Goal: Check status: Check status

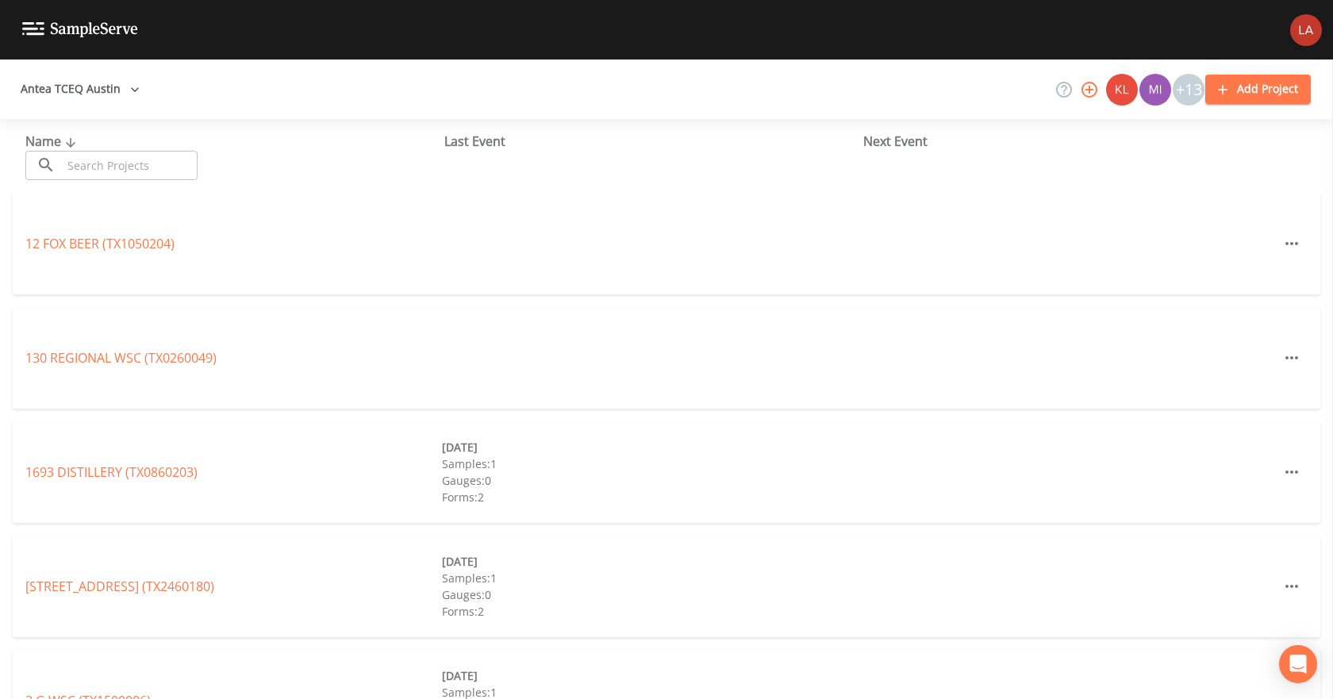
click at [111, 94] on button "Antea TCEQ Austin" at bounding box center [80, 89] width 132 height 29
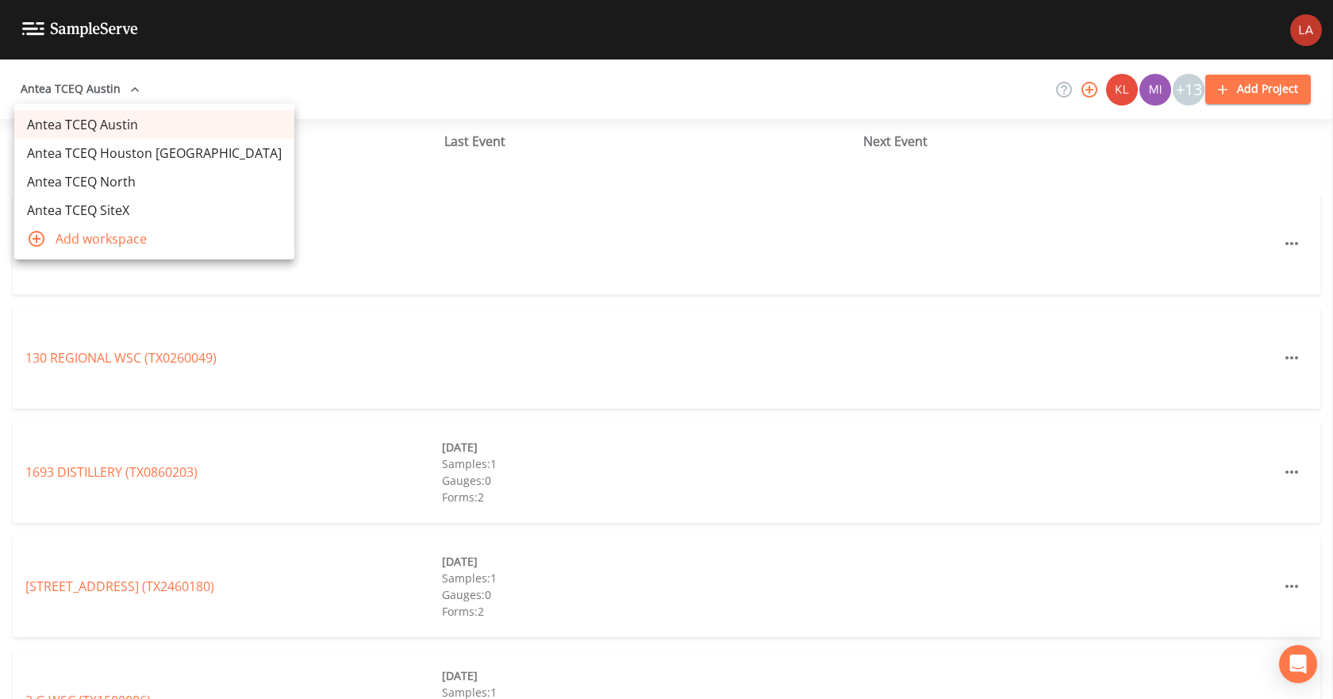
click at [118, 150] on link "Antea TCEQ Houston [GEOGRAPHIC_DATA]" at bounding box center [154, 153] width 280 height 29
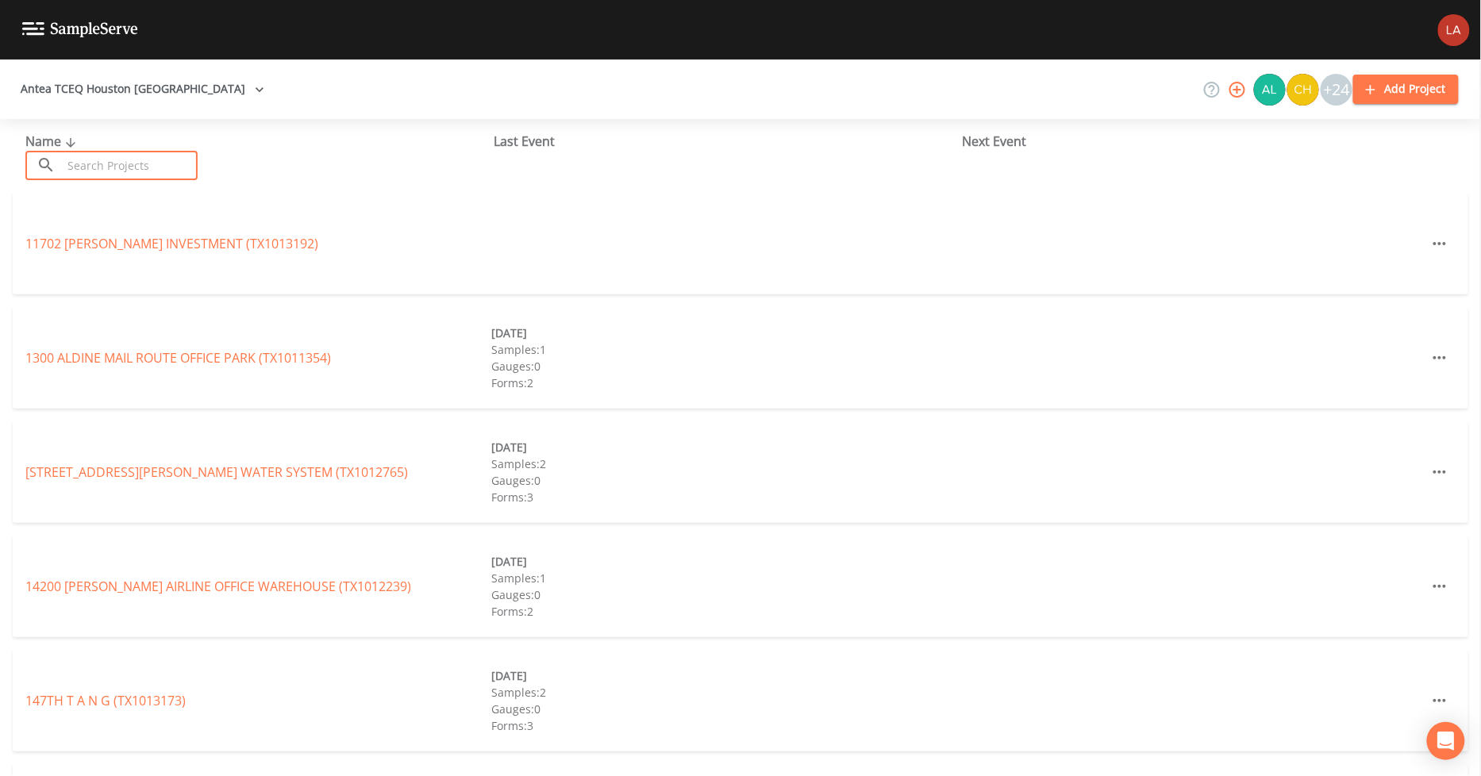
click at [152, 170] on input "text" at bounding box center [130, 165] width 136 height 29
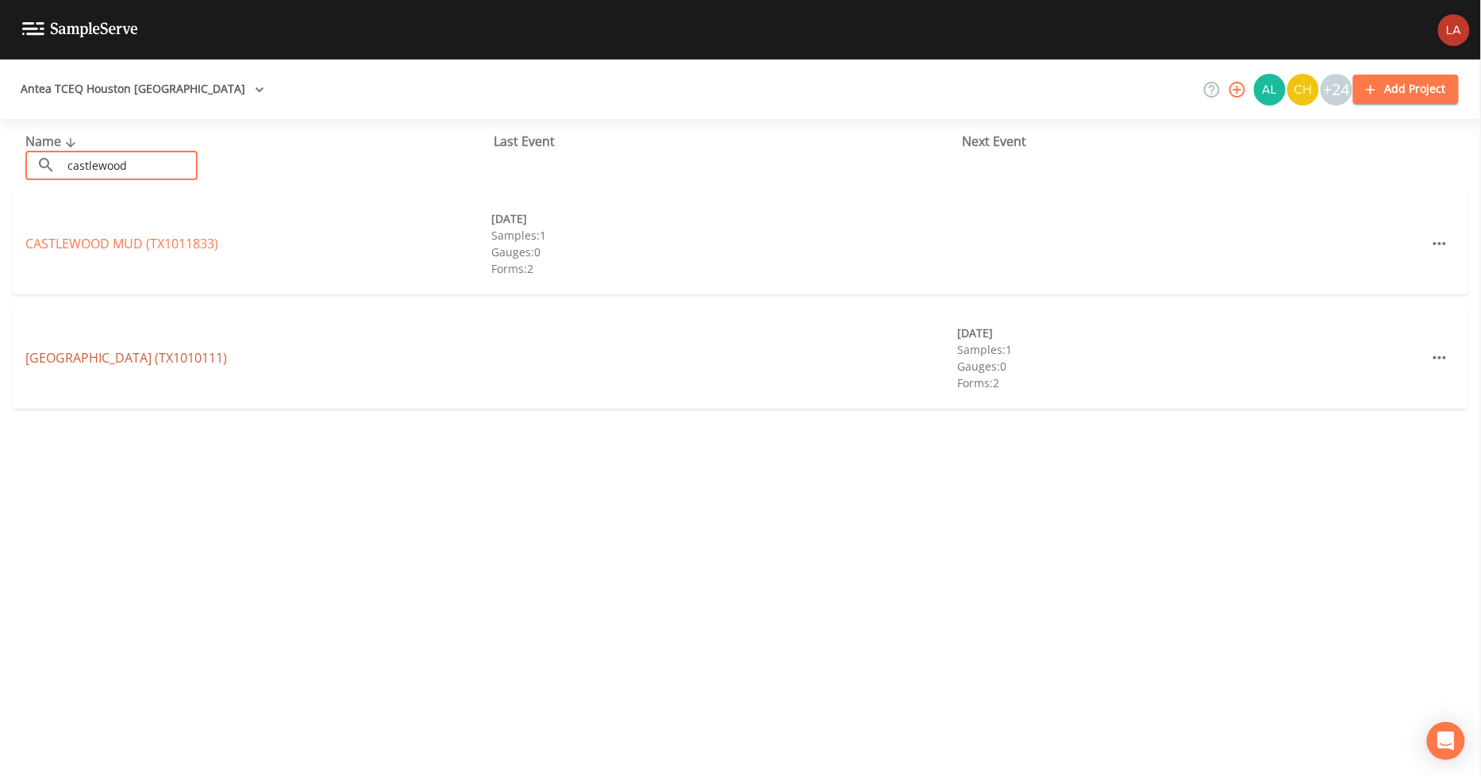
type input "castlewood"
click at [167, 354] on link "[GEOGRAPHIC_DATA] (TX1010111)" at bounding box center [126, 357] width 202 height 17
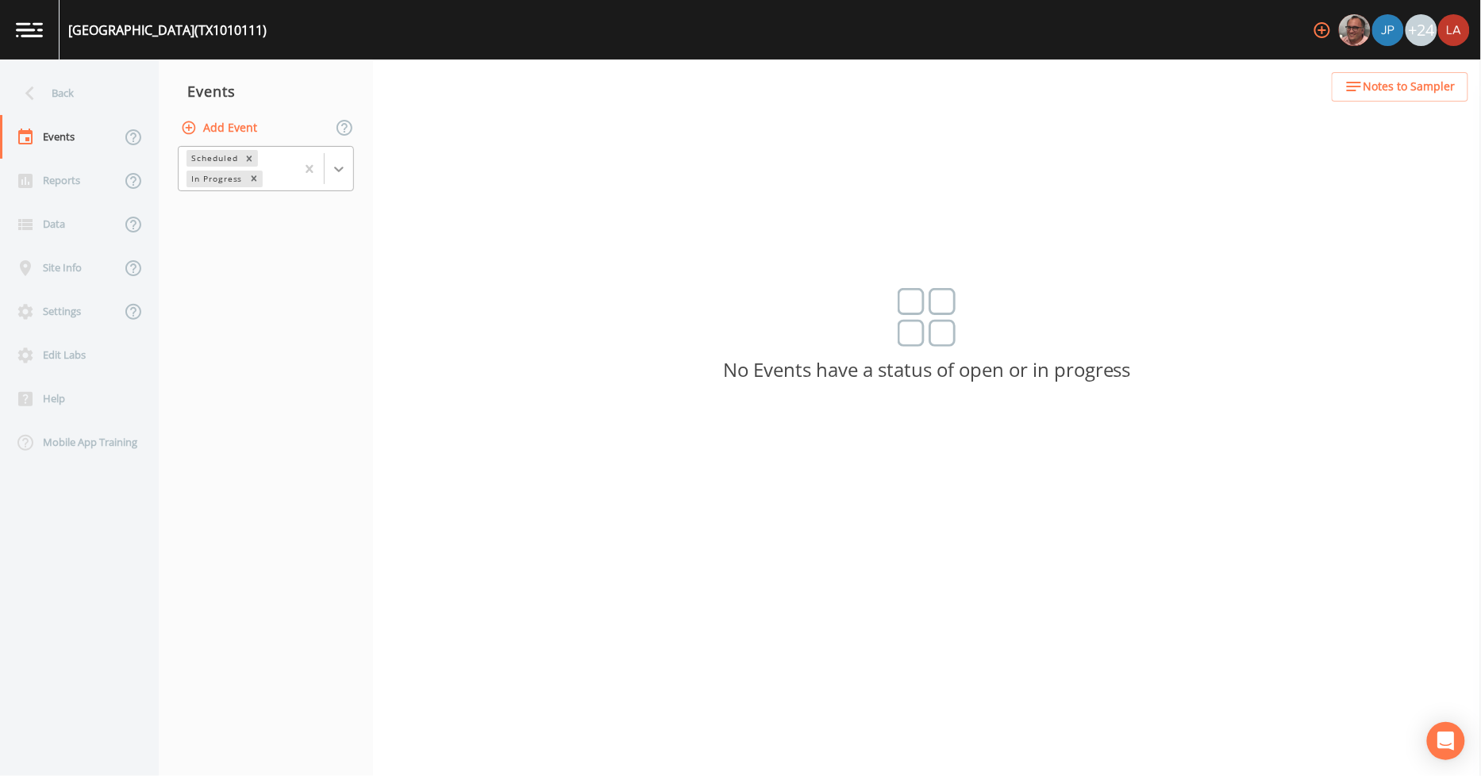
drag, startPoint x: 342, startPoint y: 161, endPoint x: 339, endPoint y: 171, distance: 10.0
click at [342, 163] on icon at bounding box center [339, 169] width 16 height 16
click at [225, 222] on div "Completed" at bounding box center [266, 214] width 176 height 27
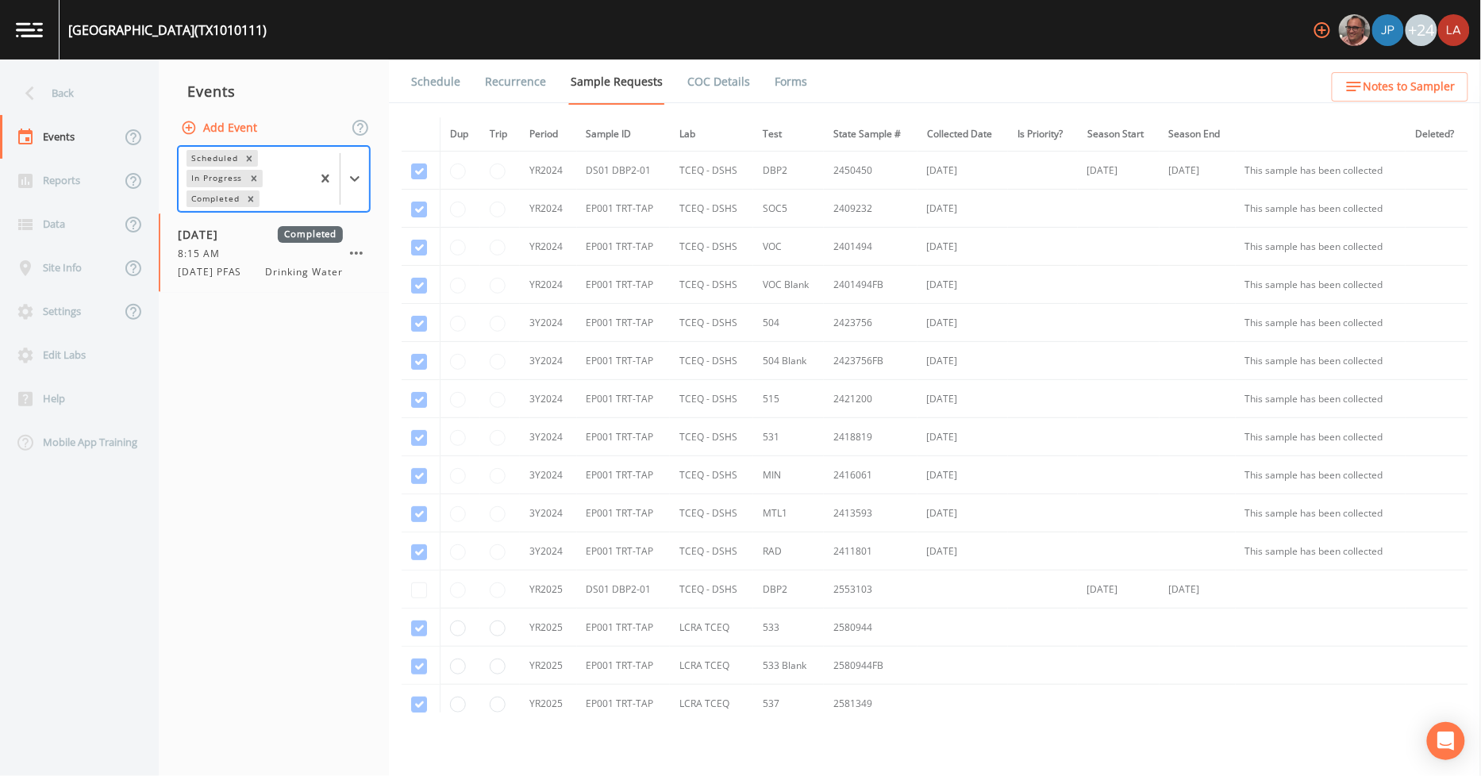
click at [798, 88] on link "Forms" at bounding box center [790, 82] width 37 height 44
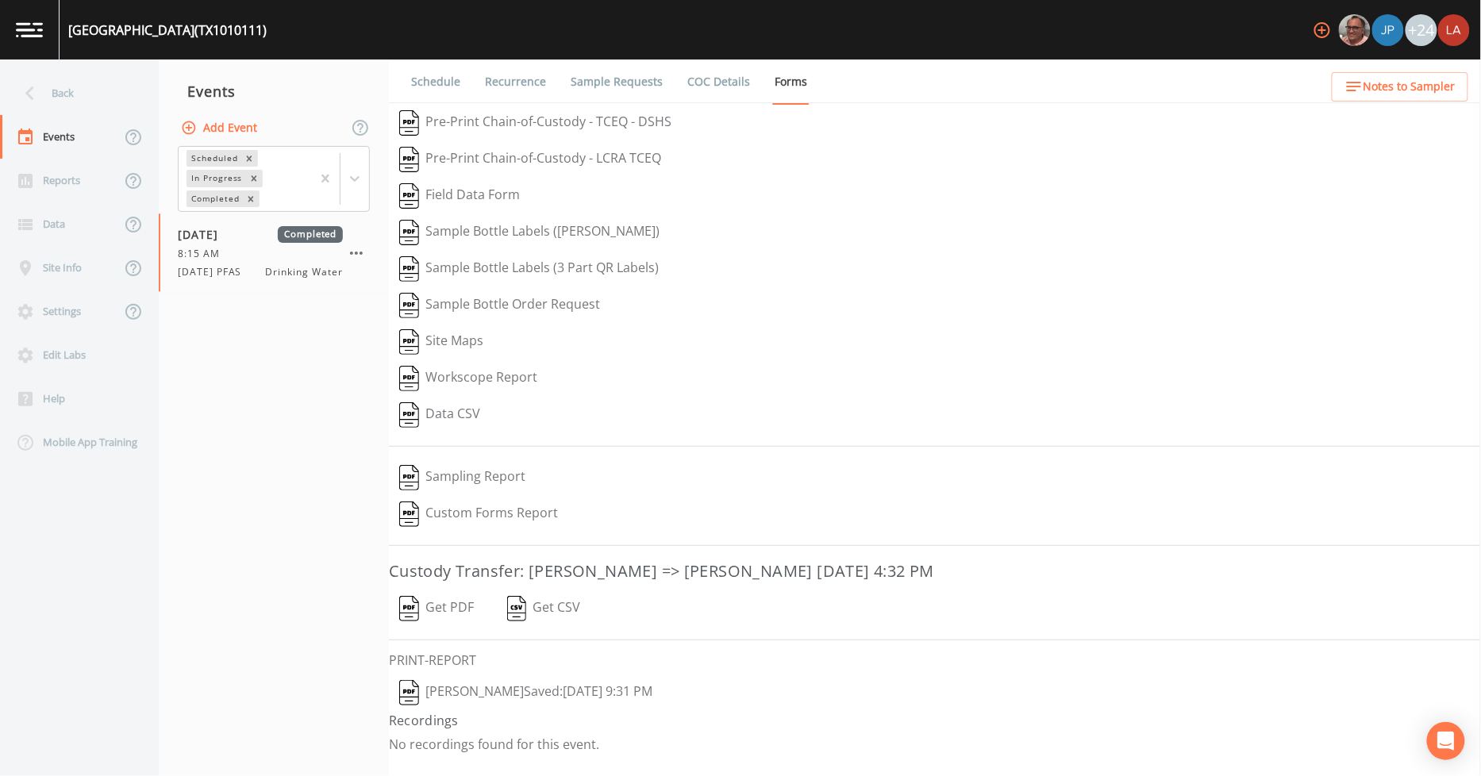
click at [524, 687] on button "[PERSON_NAME]  Saved: [DATE] 9:31 PM" at bounding box center [526, 693] width 274 height 37
click at [65, 84] on div "Back" at bounding box center [71, 93] width 143 height 44
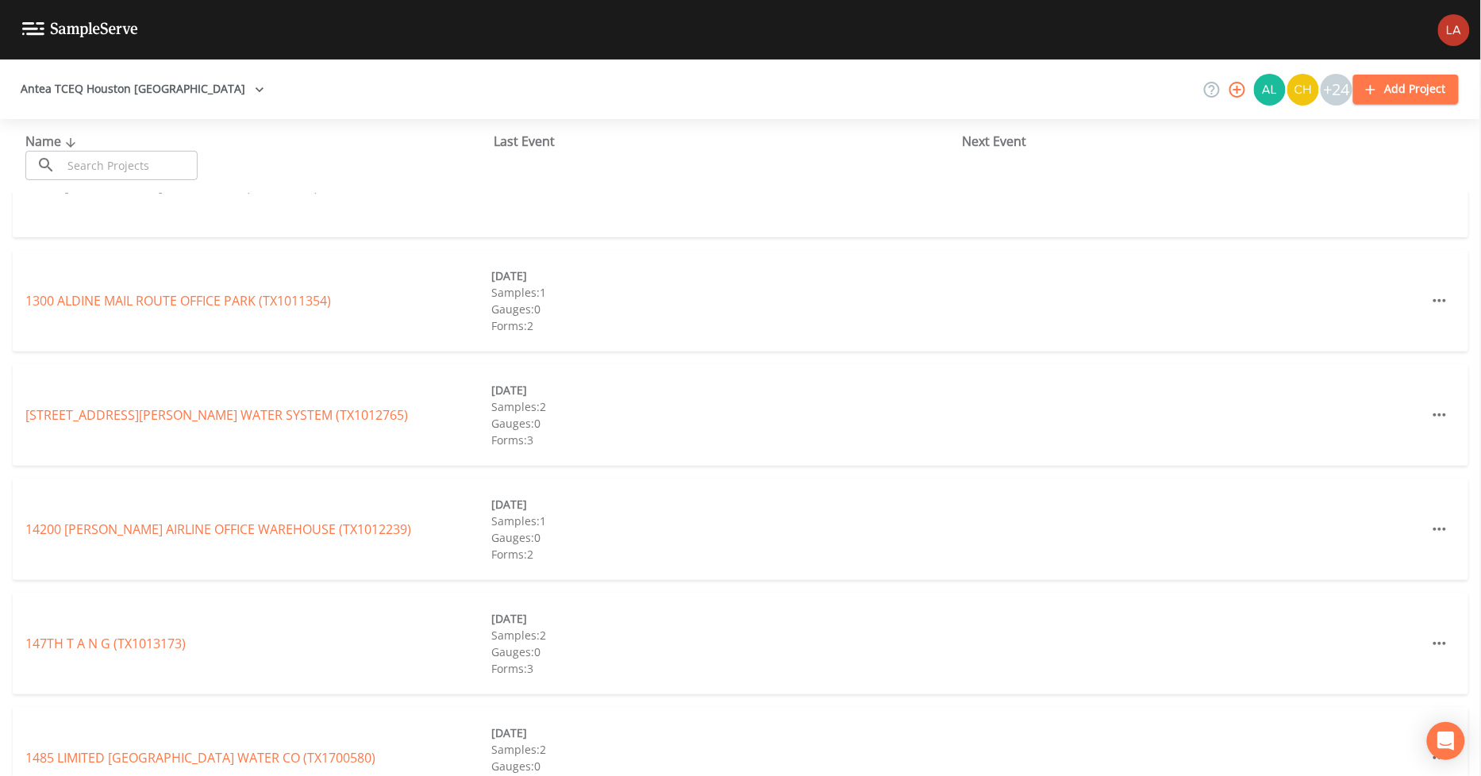
scroll to position [176, 0]
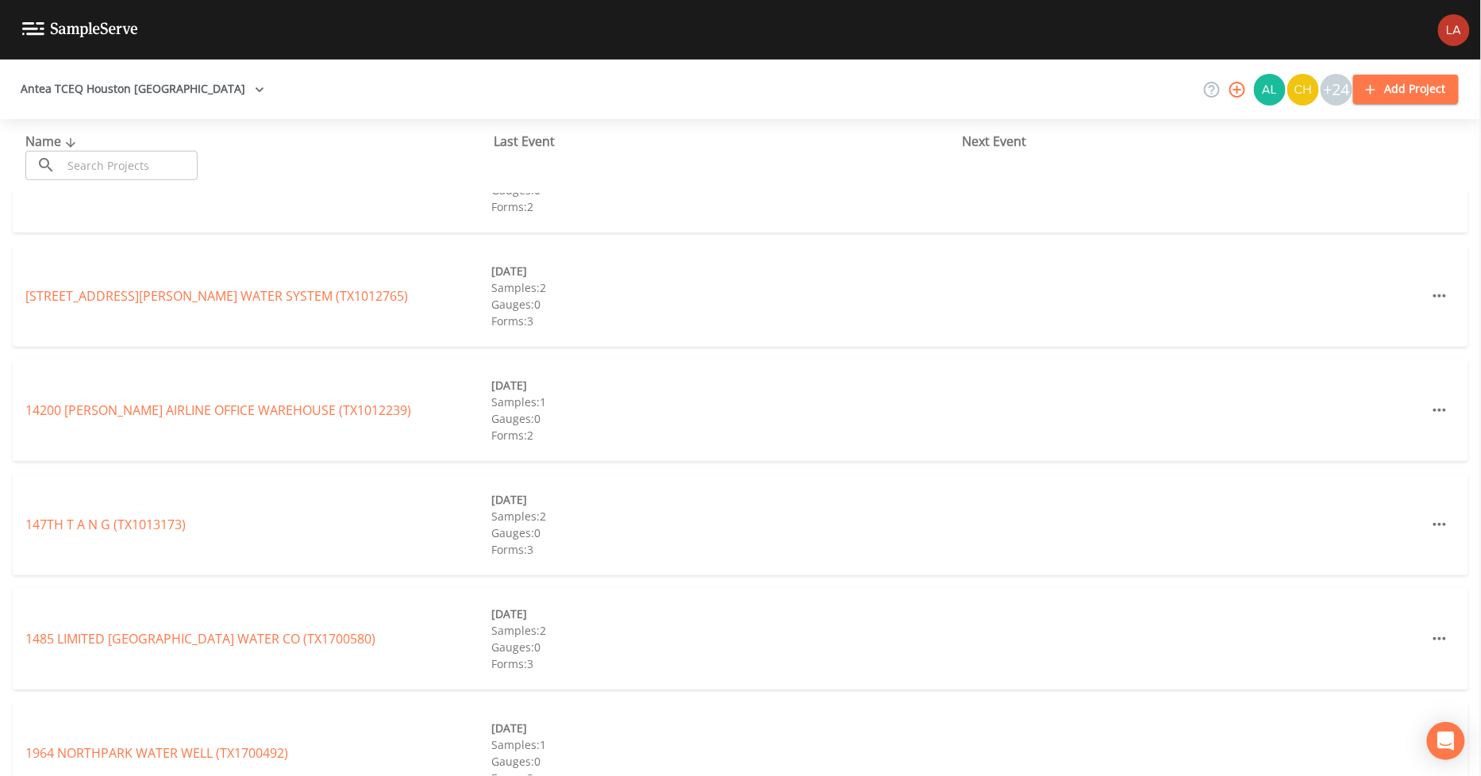
click at [160, 163] on input "text" at bounding box center [130, 165] width 136 height 29
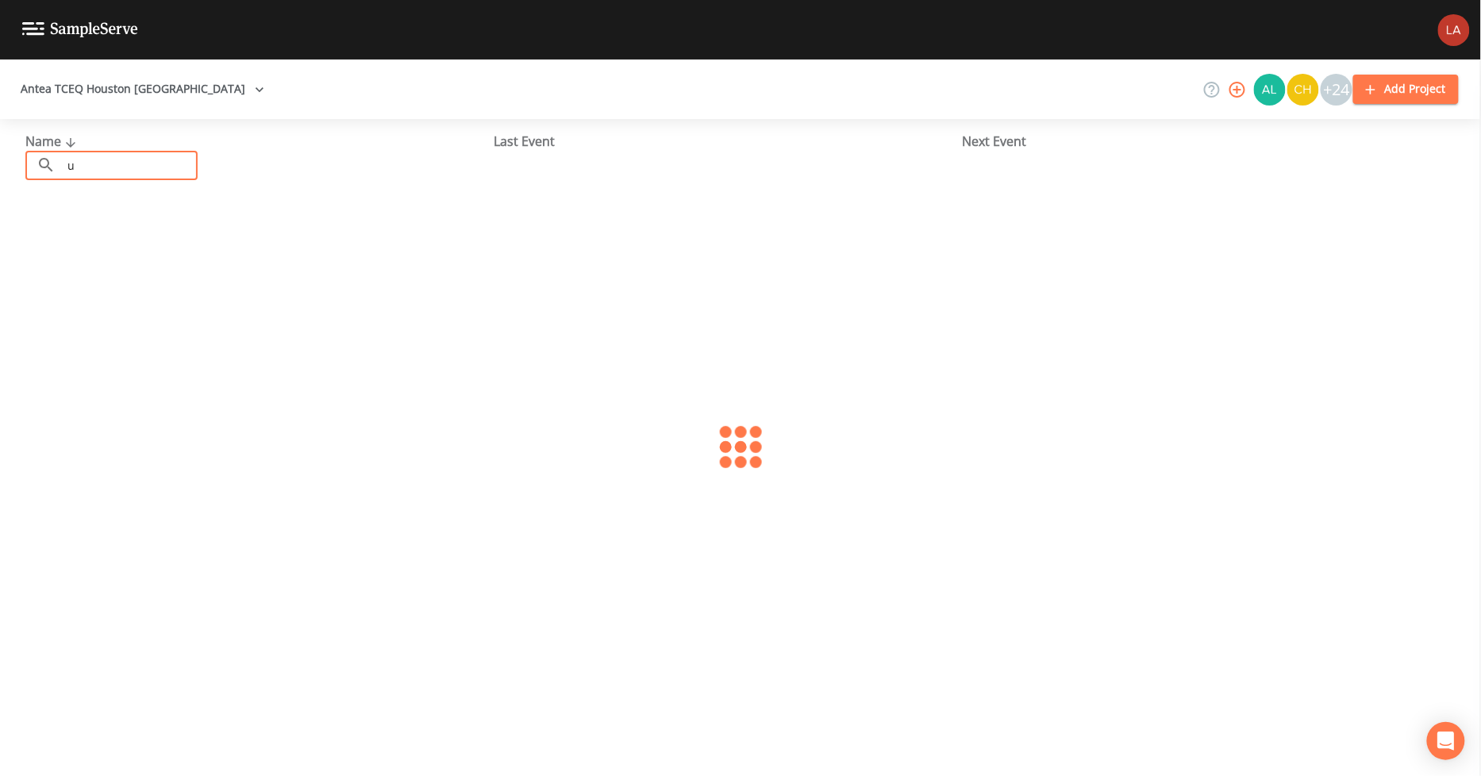
scroll to position [73, 0]
type input "urban acres"
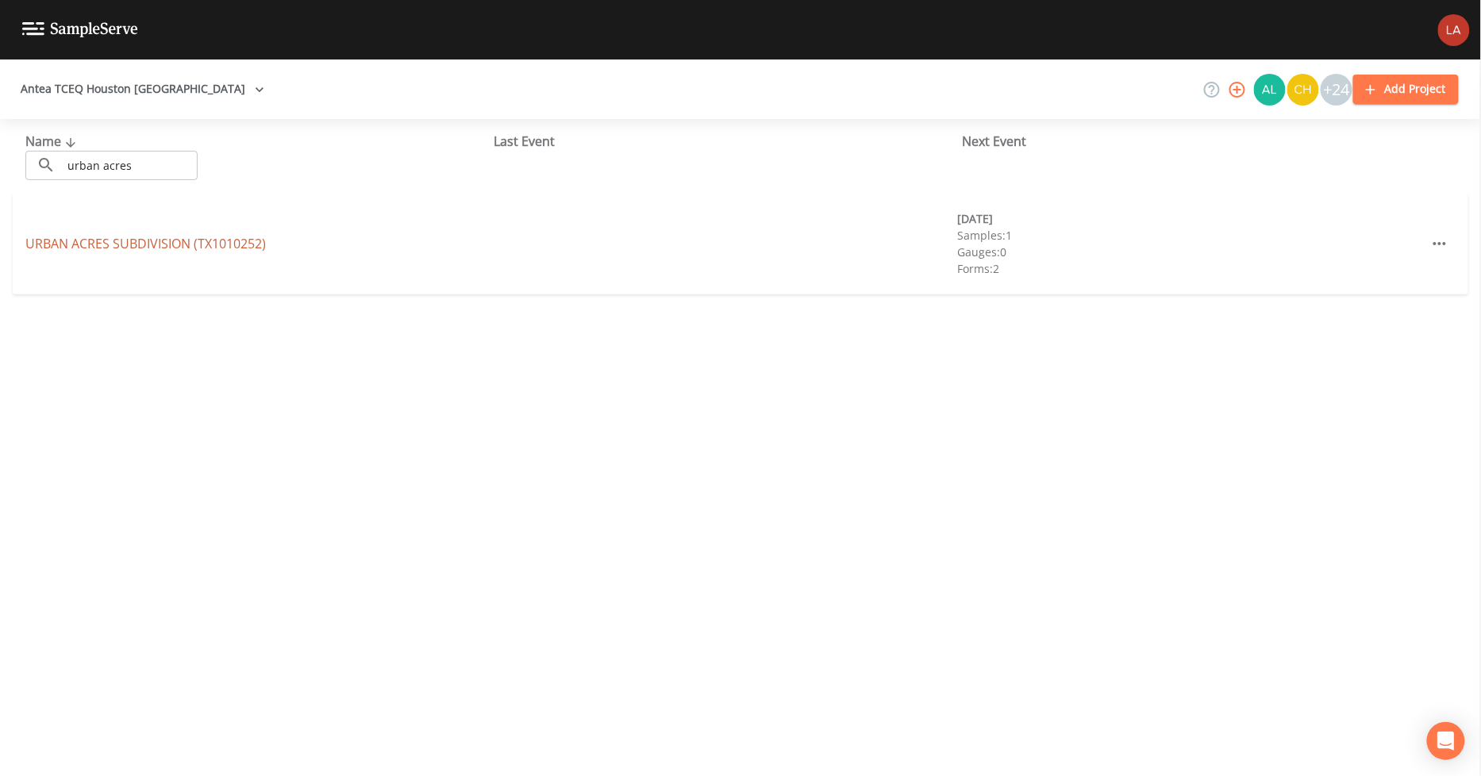
click at [73, 248] on link "URBAN ACRES SUBDIVISION (TX1010252)" at bounding box center [145, 243] width 240 height 17
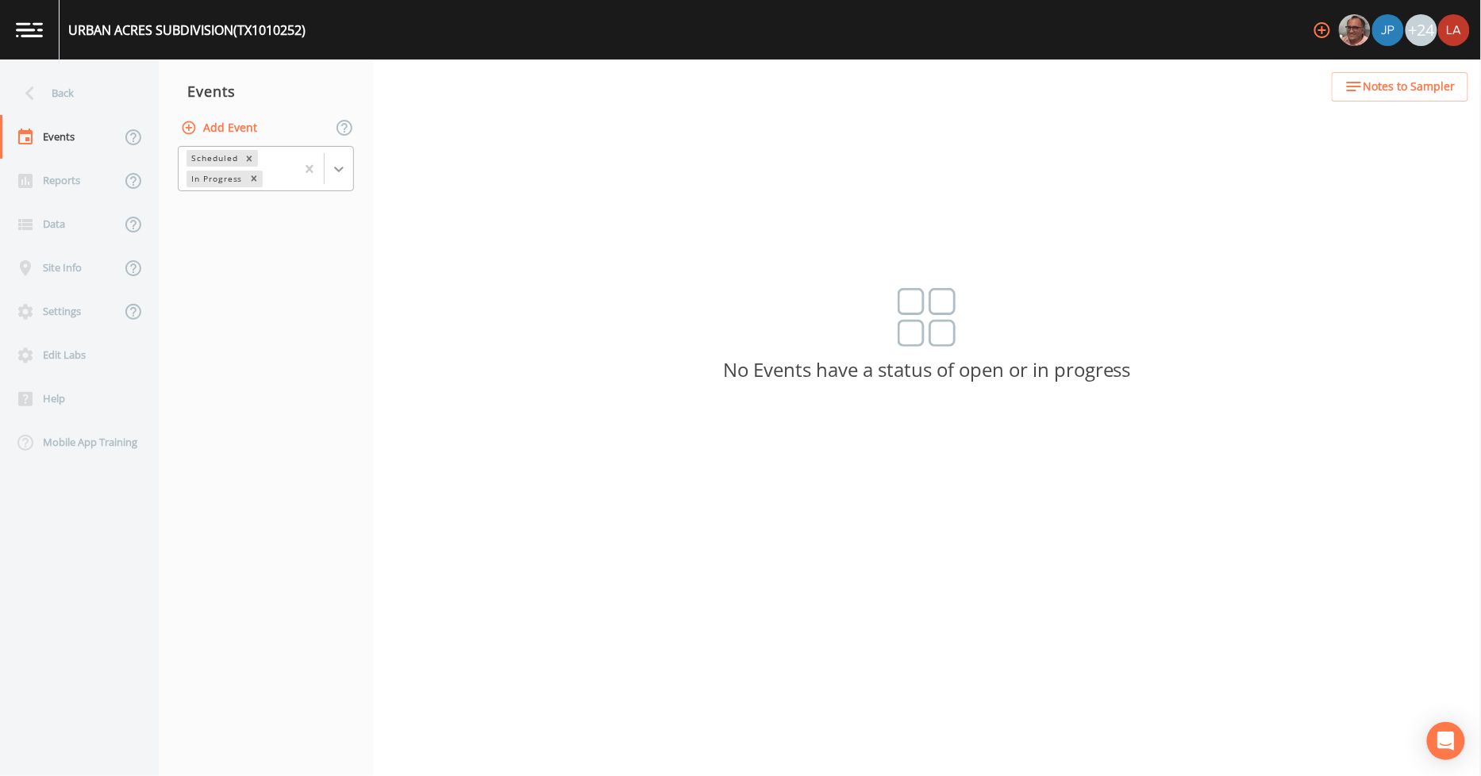
click at [336, 164] on icon at bounding box center [339, 169] width 16 height 16
click at [229, 210] on div "Completed" at bounding box center [266, 214] width 176 height 27
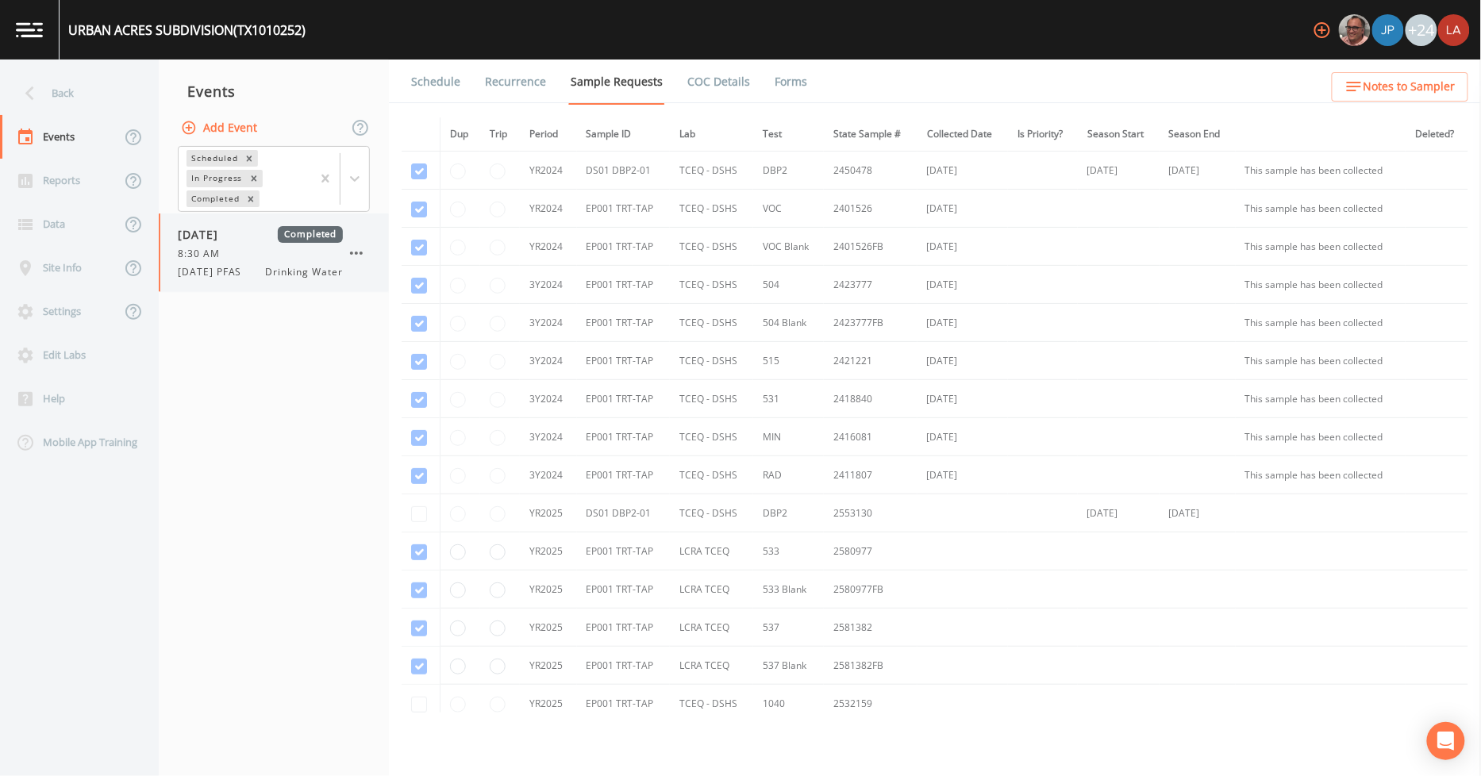
click at [235, 262] on div "[DATE] Completed 8:30 AM [DATE] PFAS Drinking Water" at bounding box center [260, 252] width 165 height 53
click at [783, 79] on link "Forms" at bounding box center [790, 82] width 37 height 44
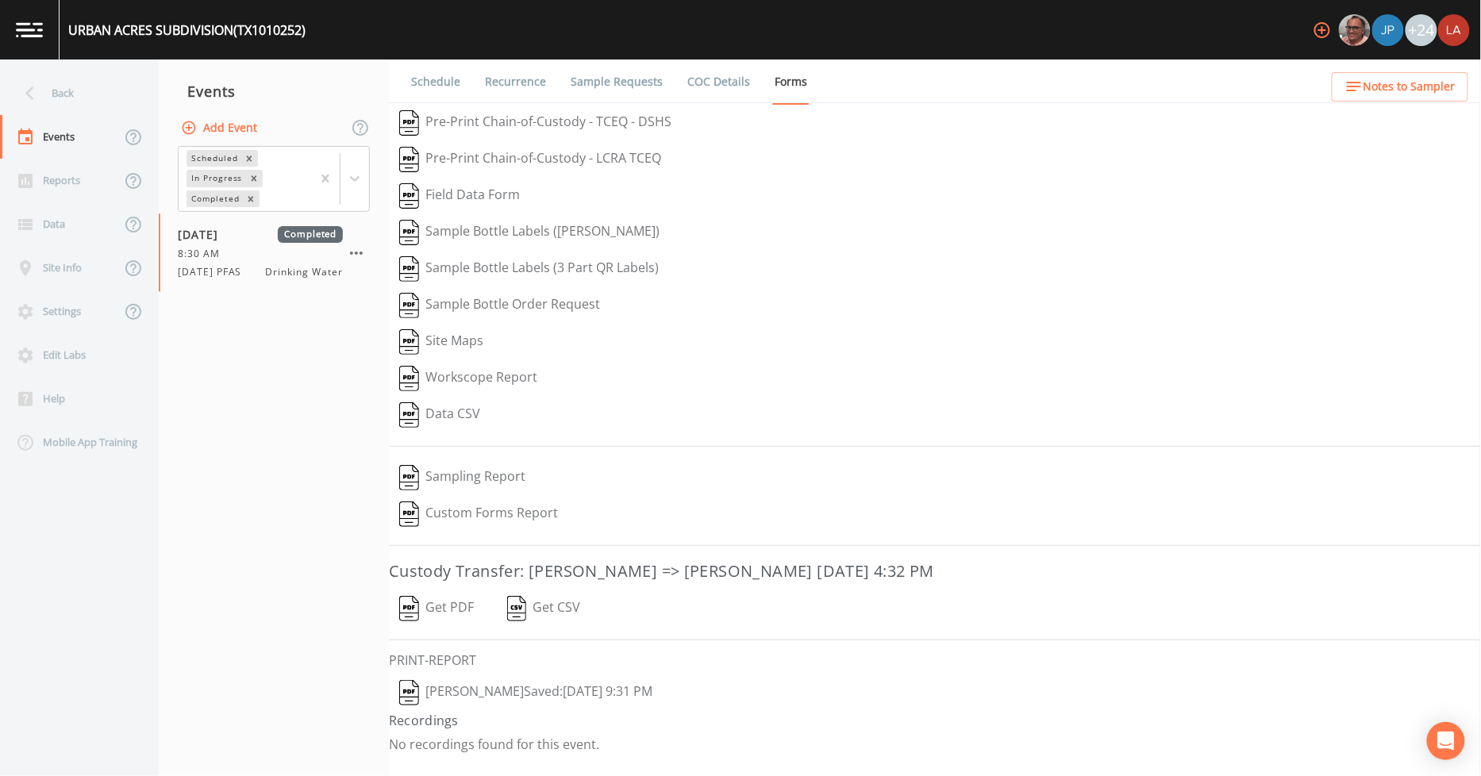
click at [495, 693] on button "[PERSON_NAME]  Saved: [DATE] 9:31 PM" at bounding box center [526, 693] width 274 height 37
drag, startPoint x: 76, startPoint y: 90, endPoint x: 81, endPoint y: 98, distance: 8.6
click at [76, 90] on div "Back" at bounding box center [71, 93] width 143 height 44
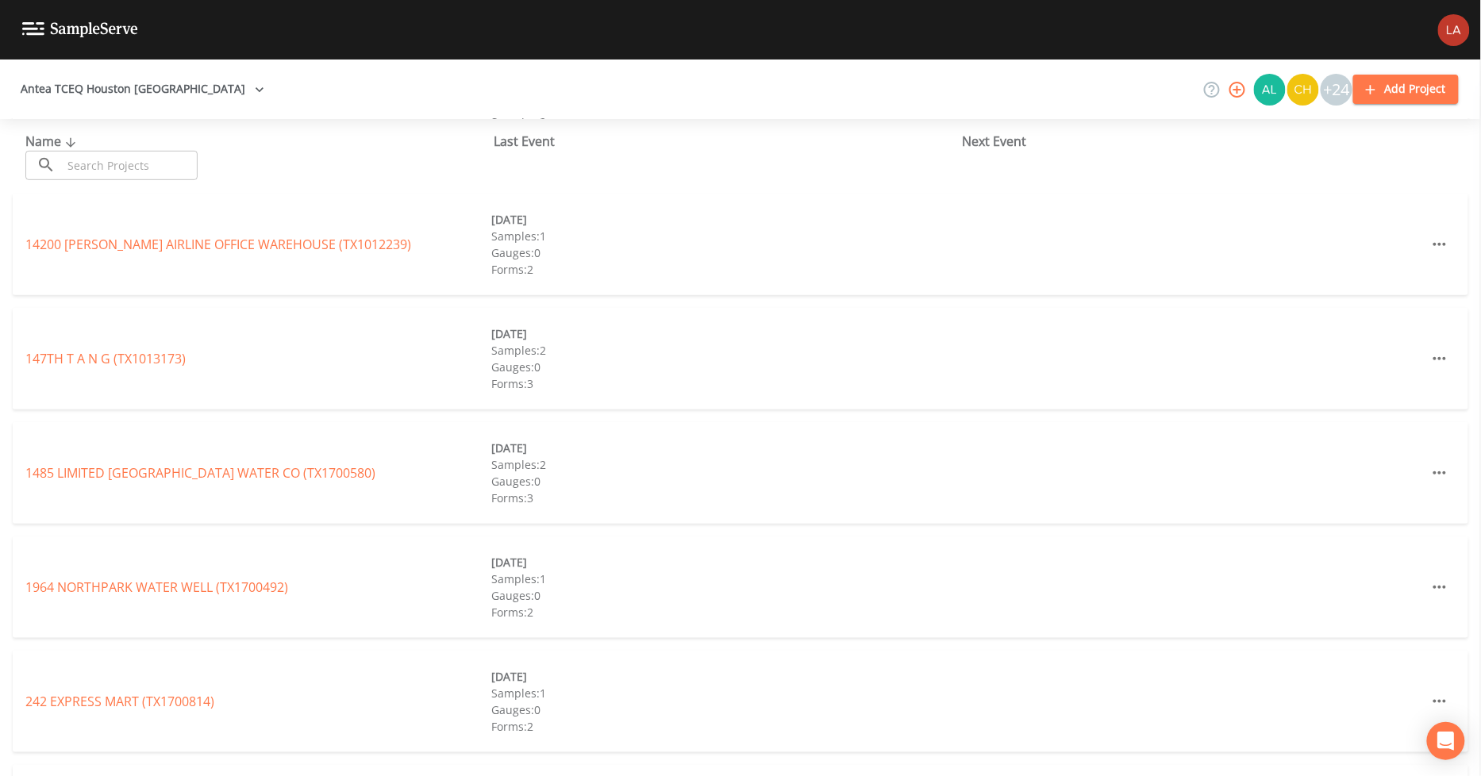
scroll to position [352, 0]
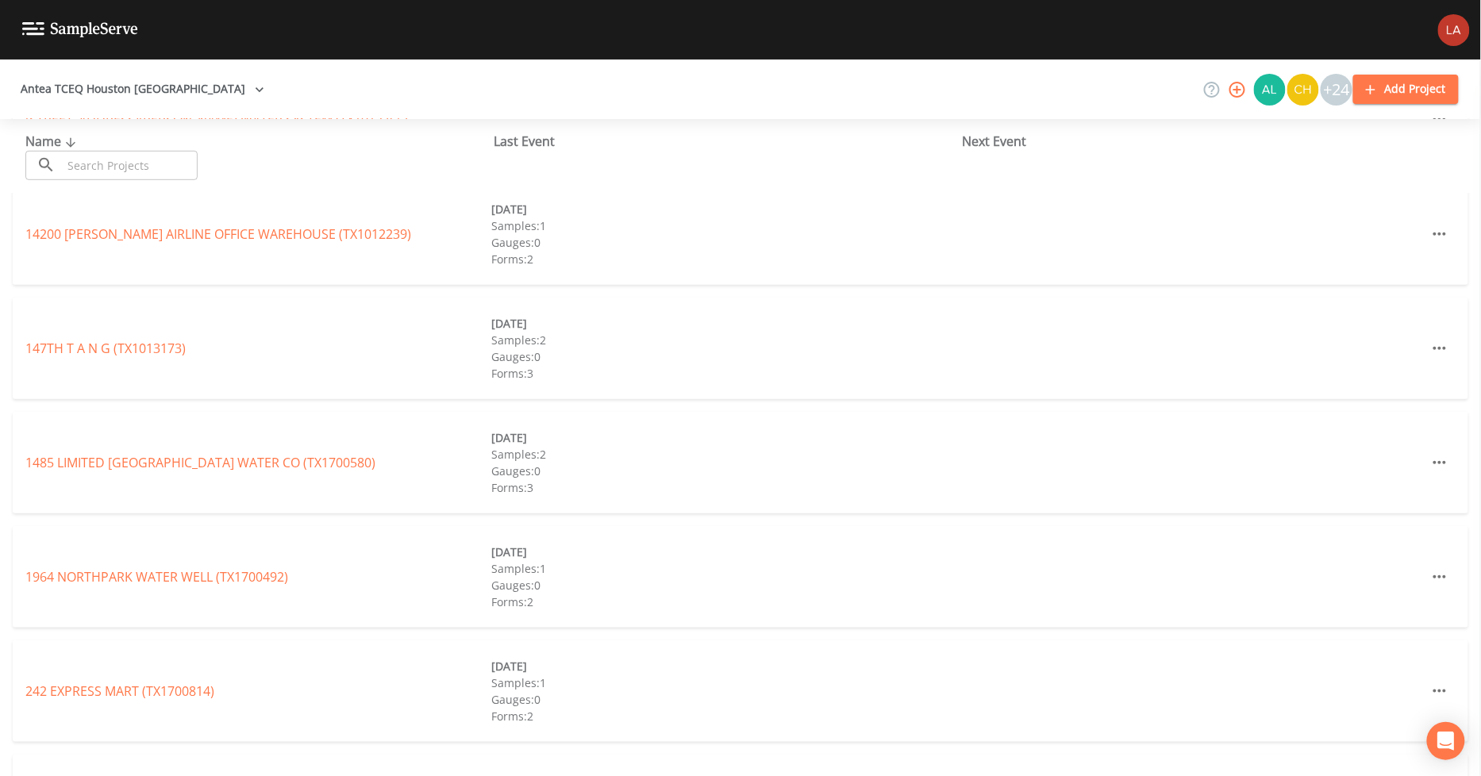
click at [143, 168] on input "text" at bounding box center [130, 165] width 136 height 29
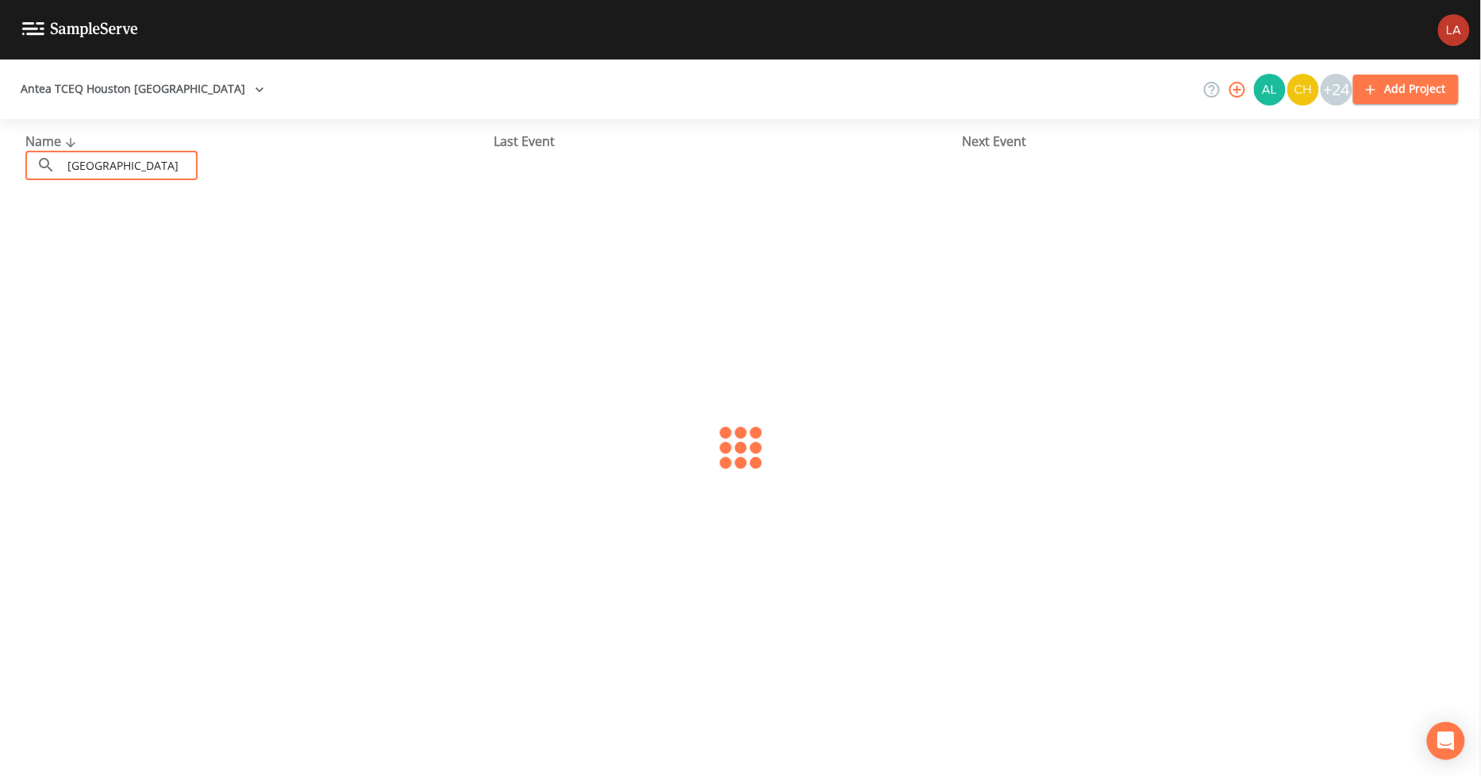
scroll to position [0, 0]
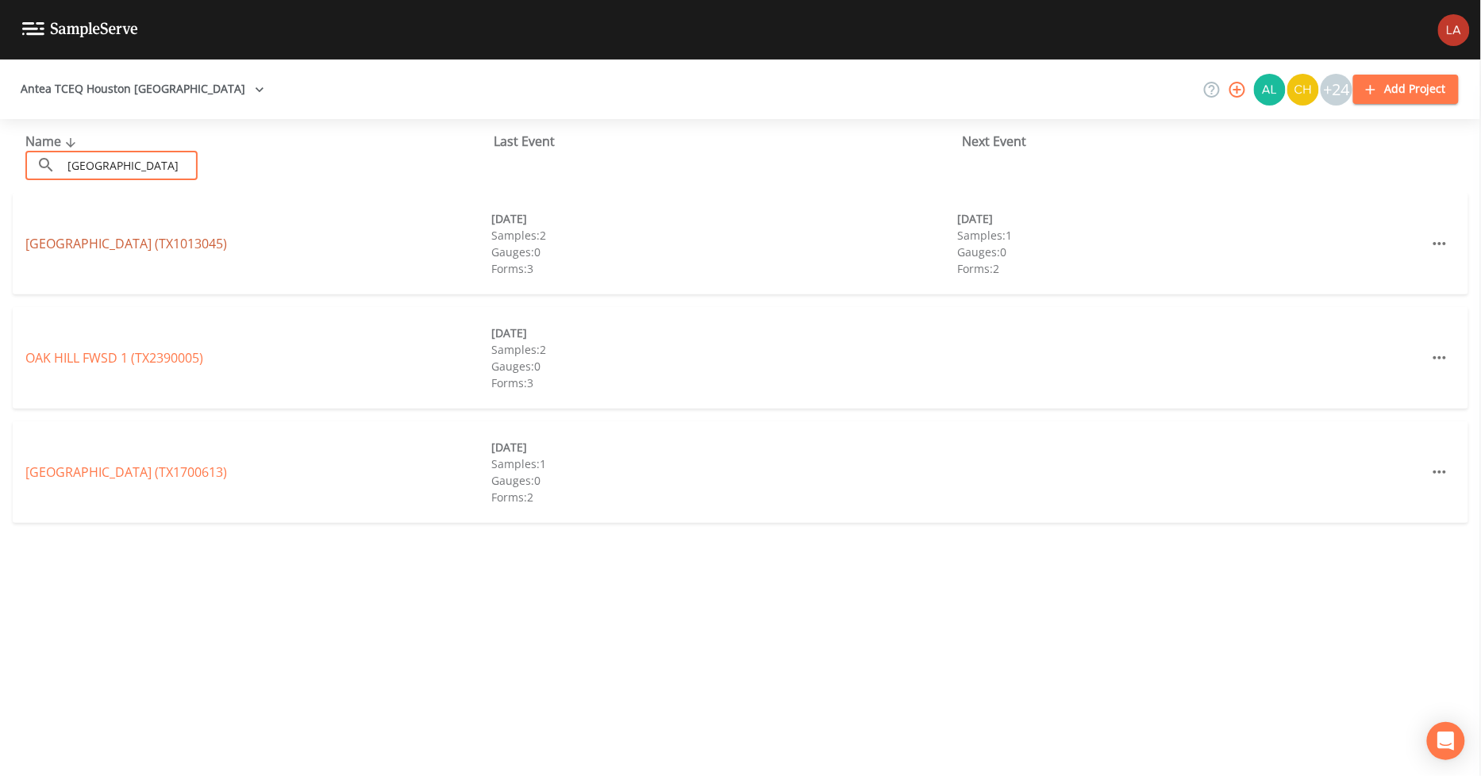
type input "[GEOGRAPHIC_DATA]"
click at [64, 240] on link "[GEOGRAPHIC_DATA] (TX1013045)" at bounding box center [126, 243] width 202 height 17
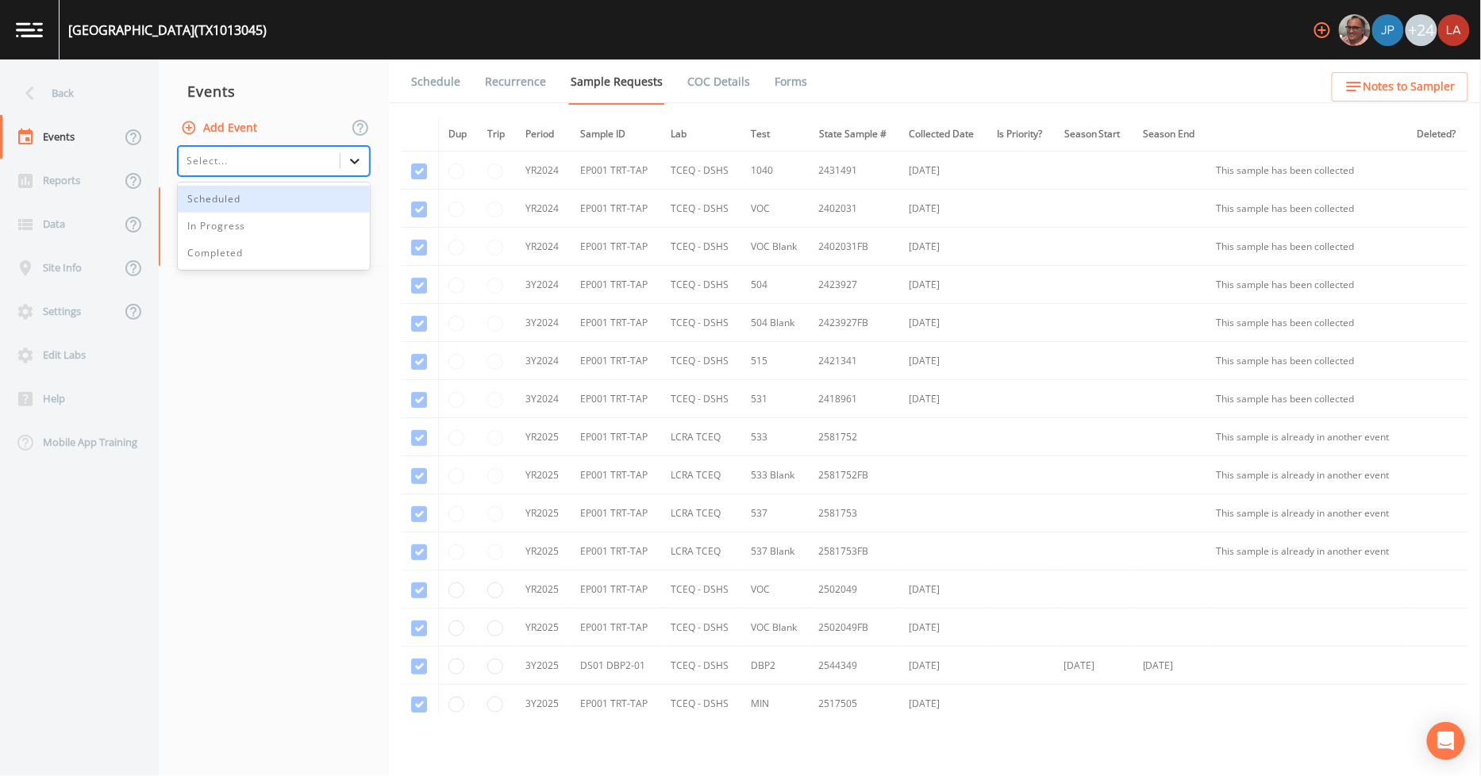
click at [365, 165] on div at bounding box center [355, 161] width 29 height 29
click at [234, 258] on div "Completed" at bounding box center [274, 253] width 192 height 27
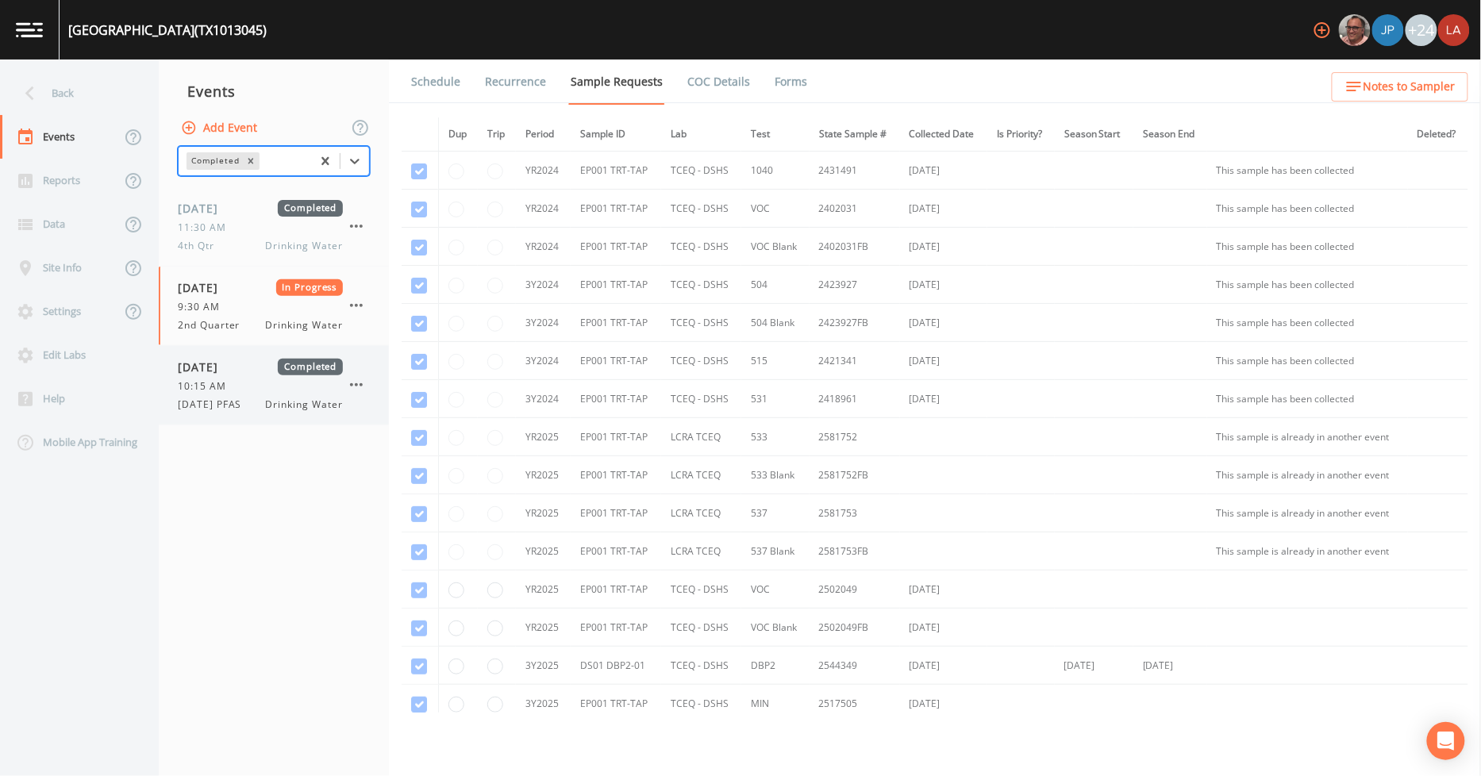
click at [246, 392] on div "10:15 AM" at bounding box center [260, 386] width 165 height 14
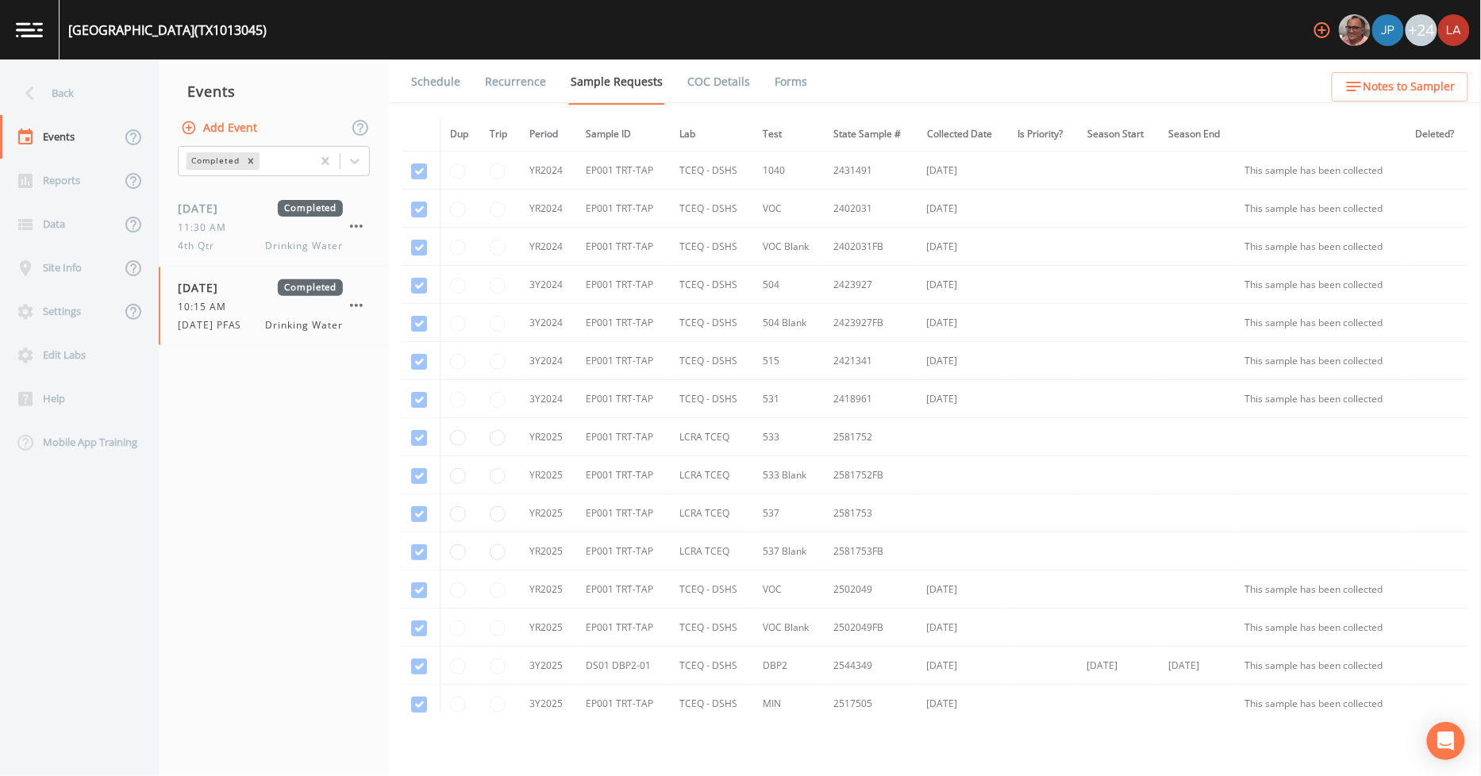
click at [807, 82] on ul "Schedule Recurrence Sample Requests COC Details Forms" at bounding box center [935, 82] width 1092 height 44
click at [792, 81] on link "Forms" at bounding box center [790, 82] width 37 height 44
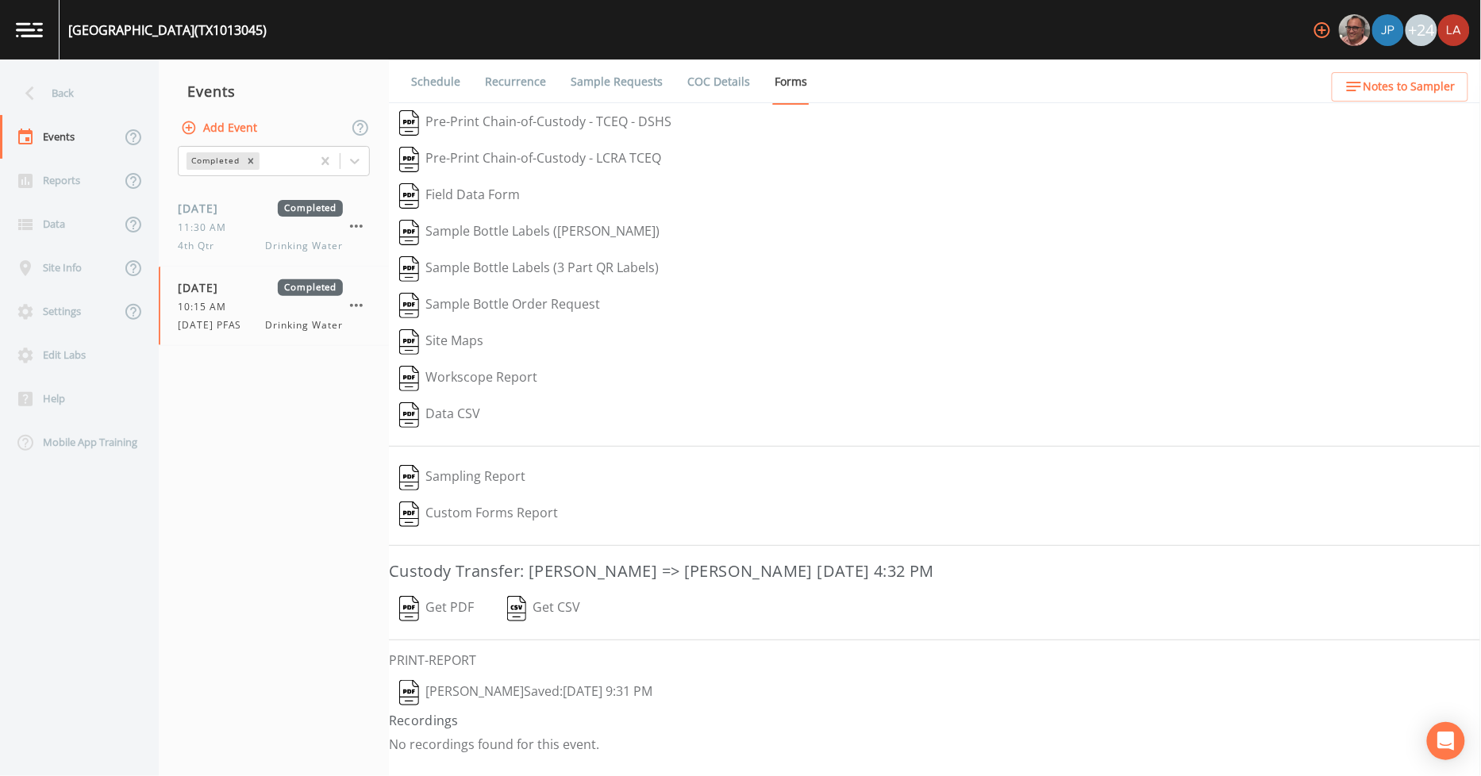
click at [498, 701] on button "[PERSON_NAME]  Saved: [DATE] 9:31 PM" at bounding box center [526, 693] width 274 height 37
click at [62, 78] on div "Back" at bounding box center [71, 93] width 143 height 44
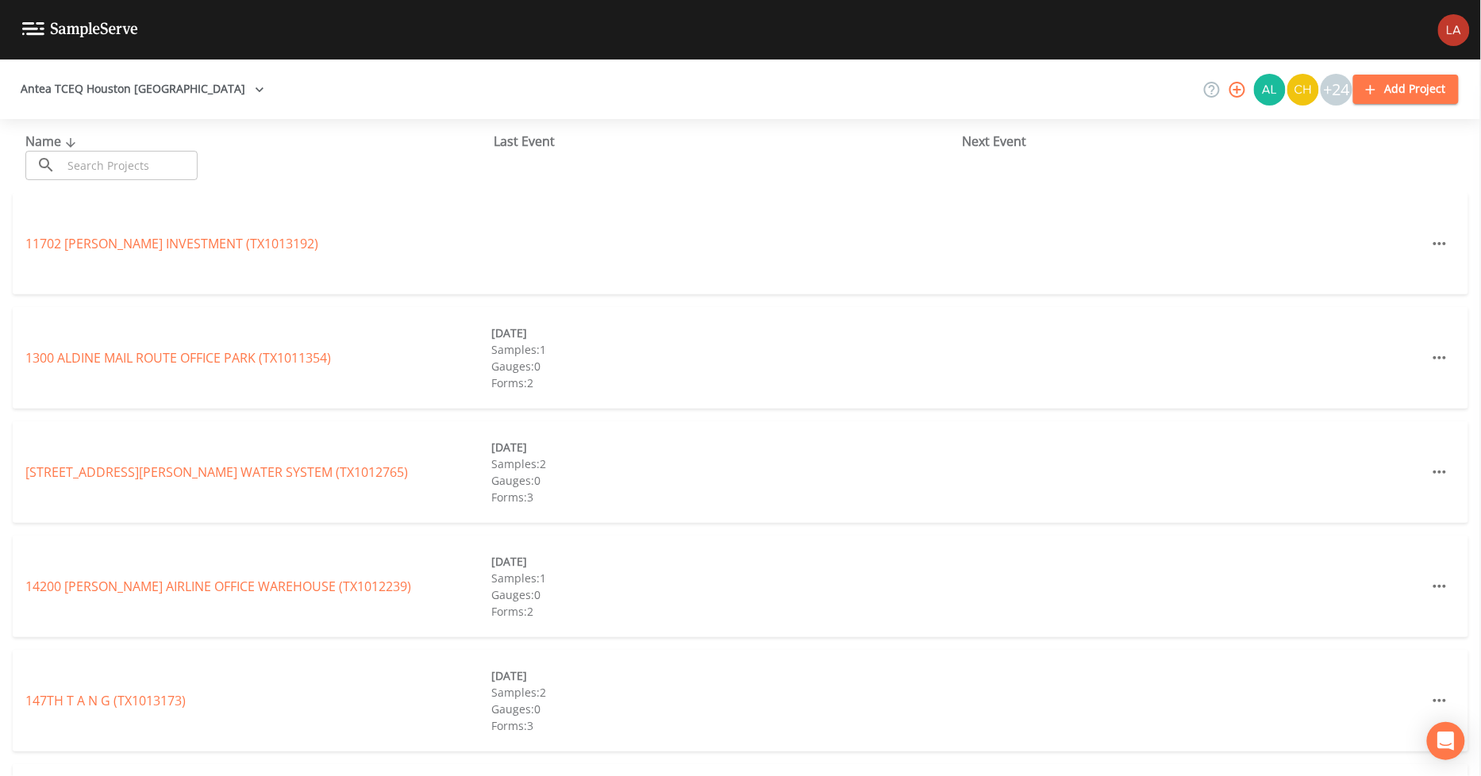
click at [131, 171] on input "text" at bounding box center [130, 165] width 136 height 29
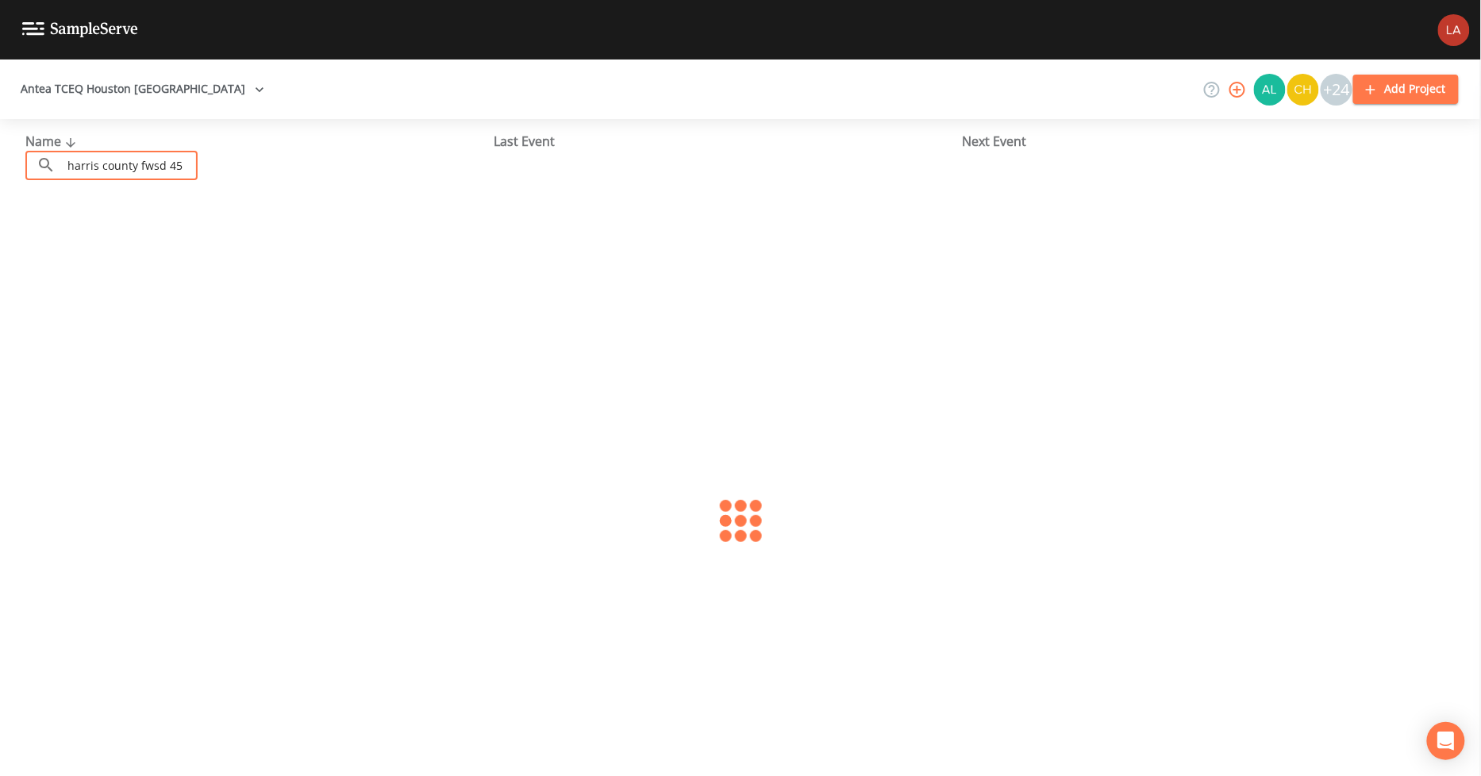
type input "harris county fwsd 45"
click at [71, 279] on div at bounding box center [740, 521] width 1481 height 657
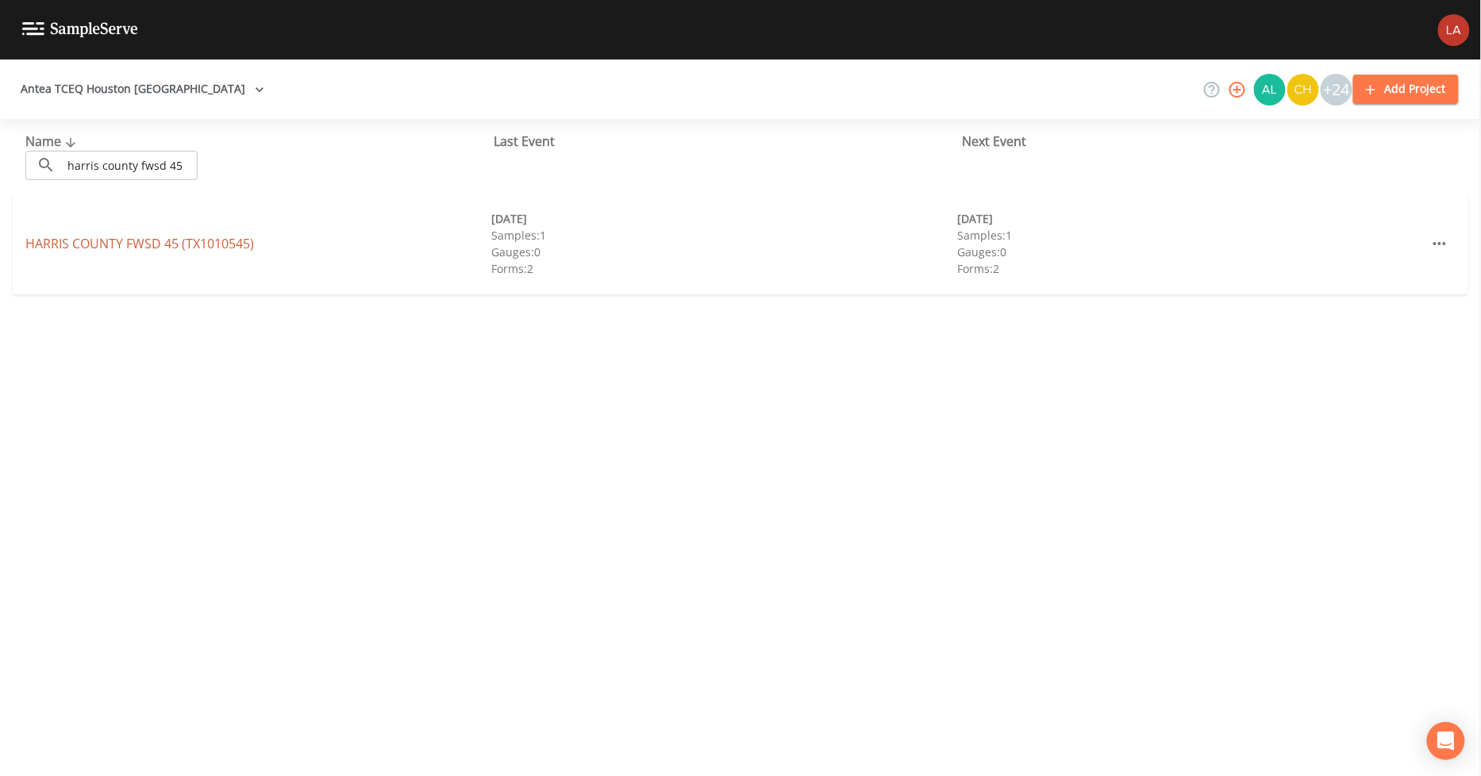
click at [95, 248] on link "HARRIS COUNTY FWSD 45 (TX1010545)" at bounding box center [139, 243] width 229 height 17
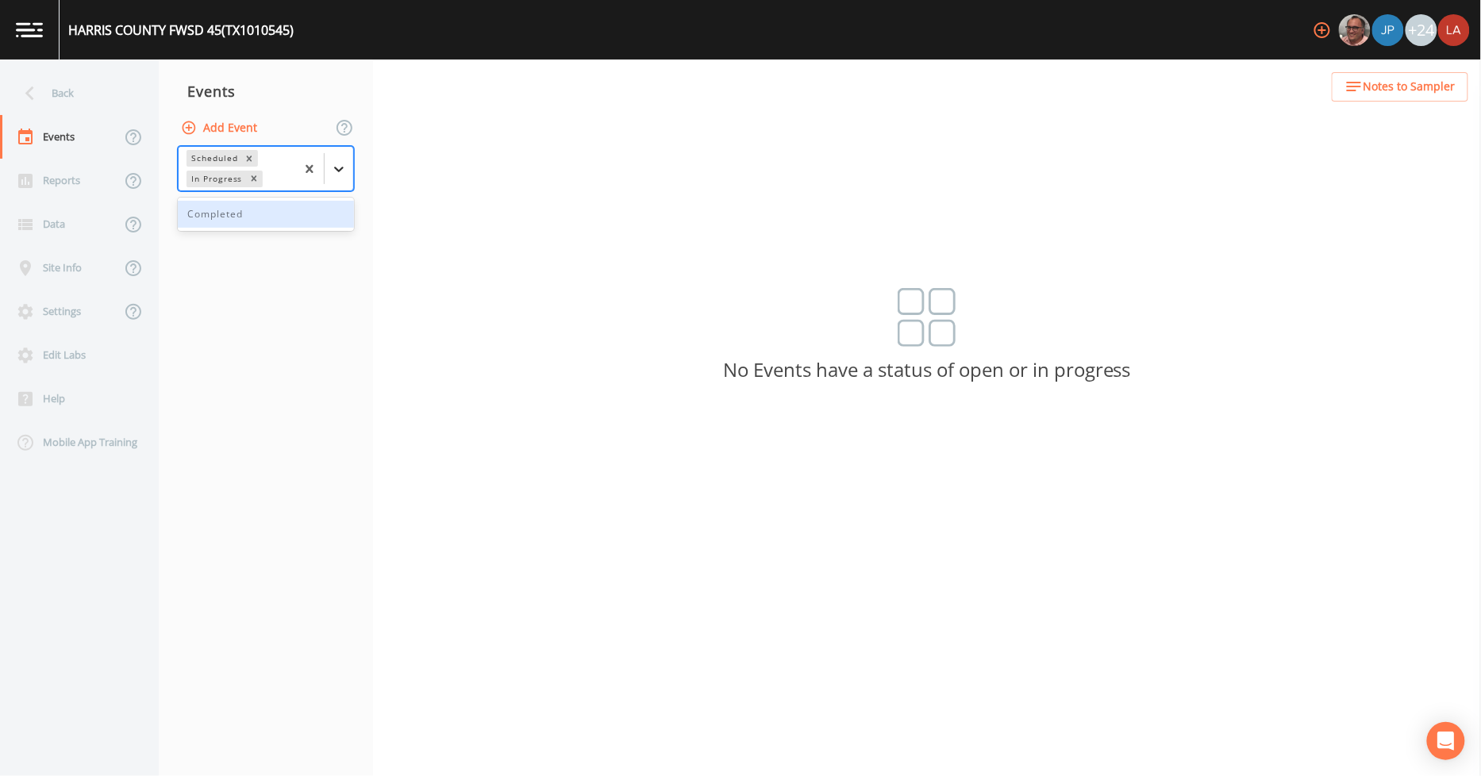
click at [336, 164] on icon at bounding box center [339, 169] width 16 height 16
click at [244, 224] on div "Completed" at bounding box center [266, 214] width 176 height 27
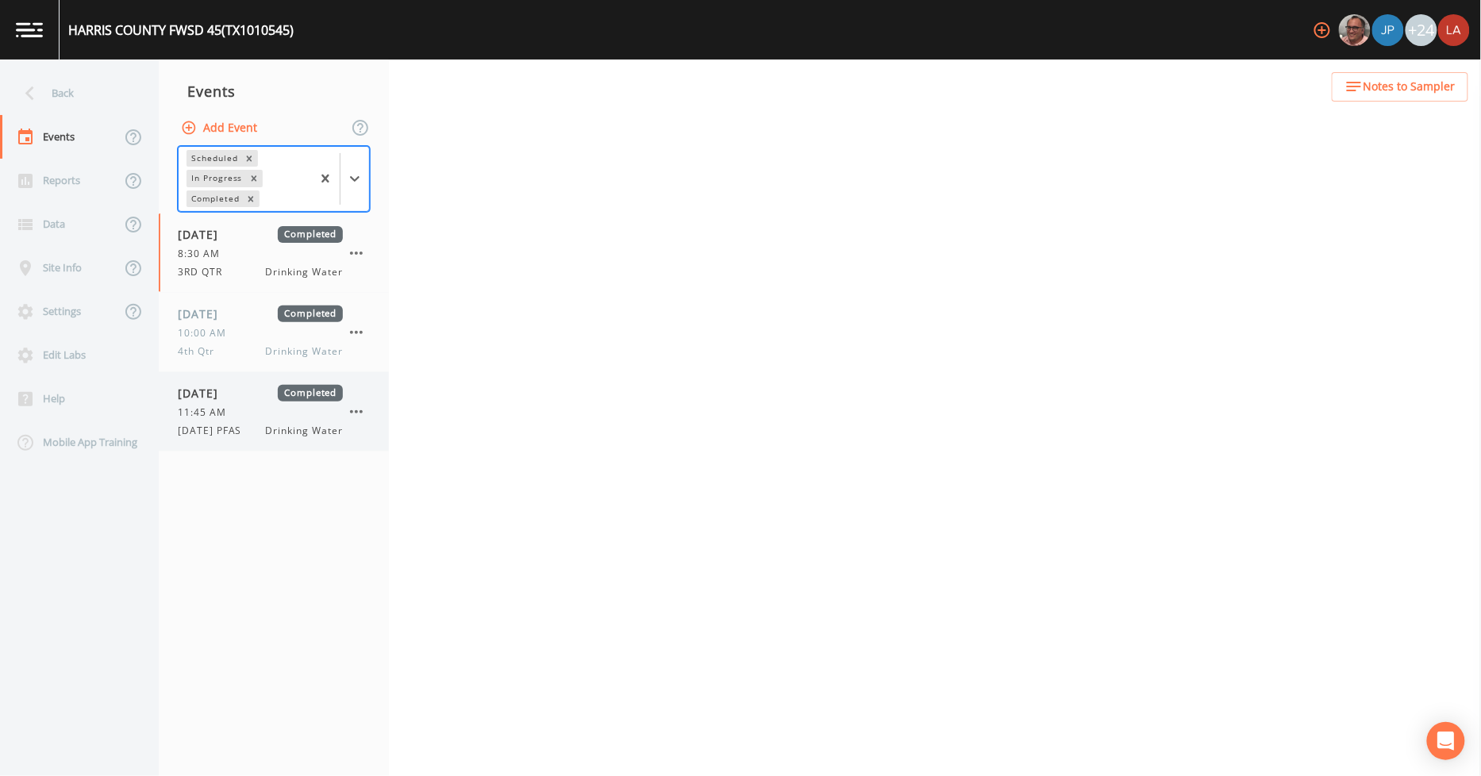
click at [270, 389] on div "[DATE] Completed" at bounding box center [260, 393] width 165 height 17
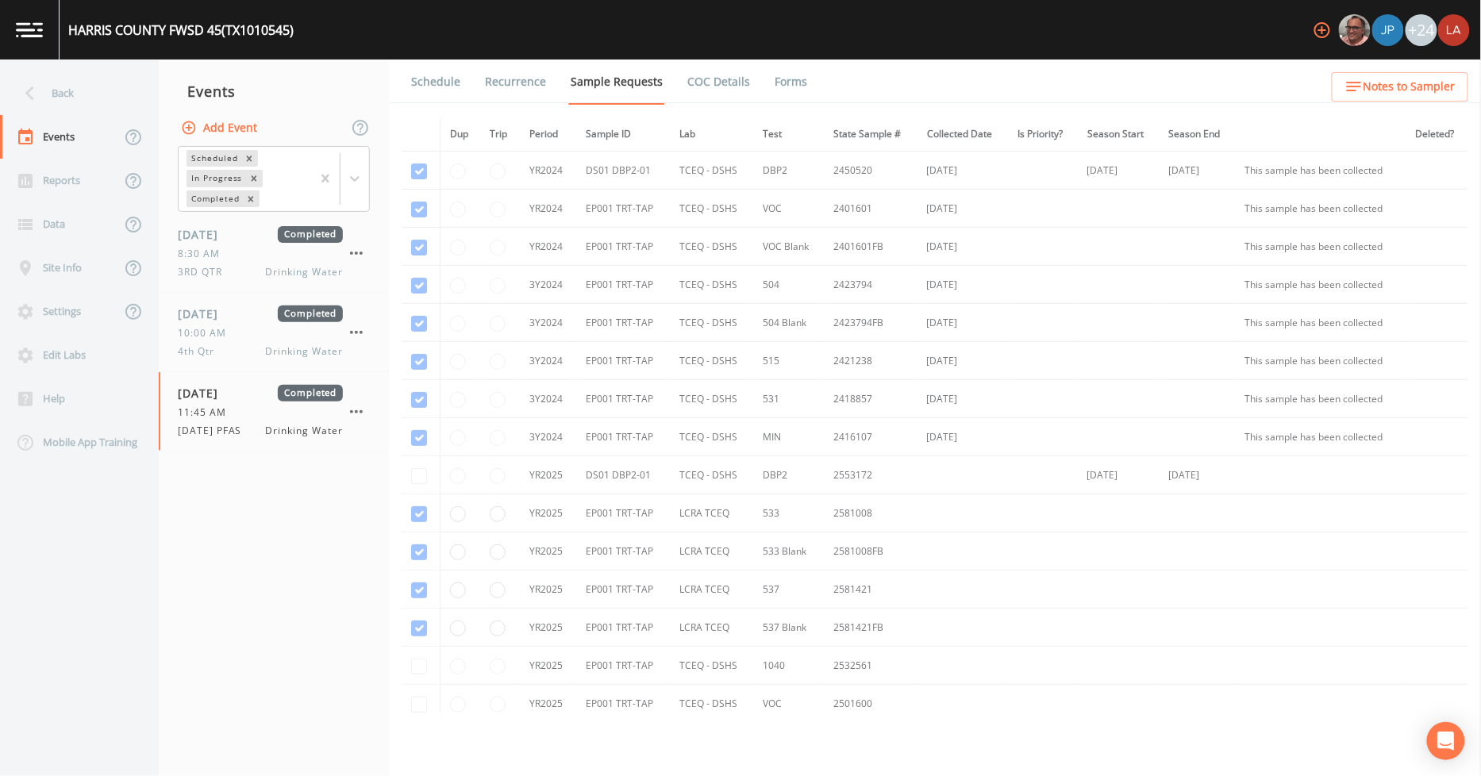
click at [772, 75] on link "Forms" at bounding box center [790, 82] width 37 height 44
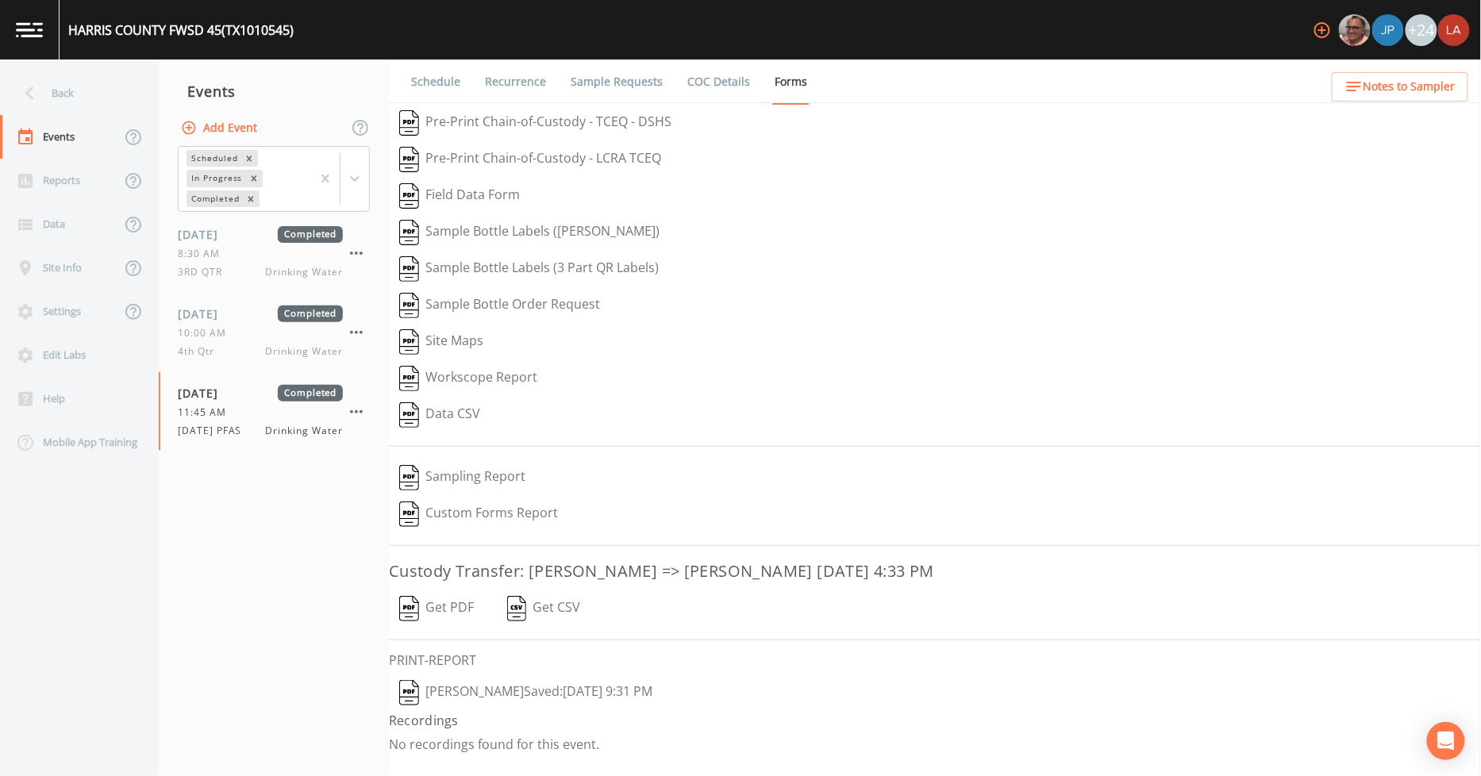
click at [485, 694] on button "[PERSON_NAME]  Saved: [DATE] 9:31 PM" at bounding box center [526, 693] width 274 height 37
click at [104, 97] on div "Back" at bounding box center [71, 93] width 143 height 44
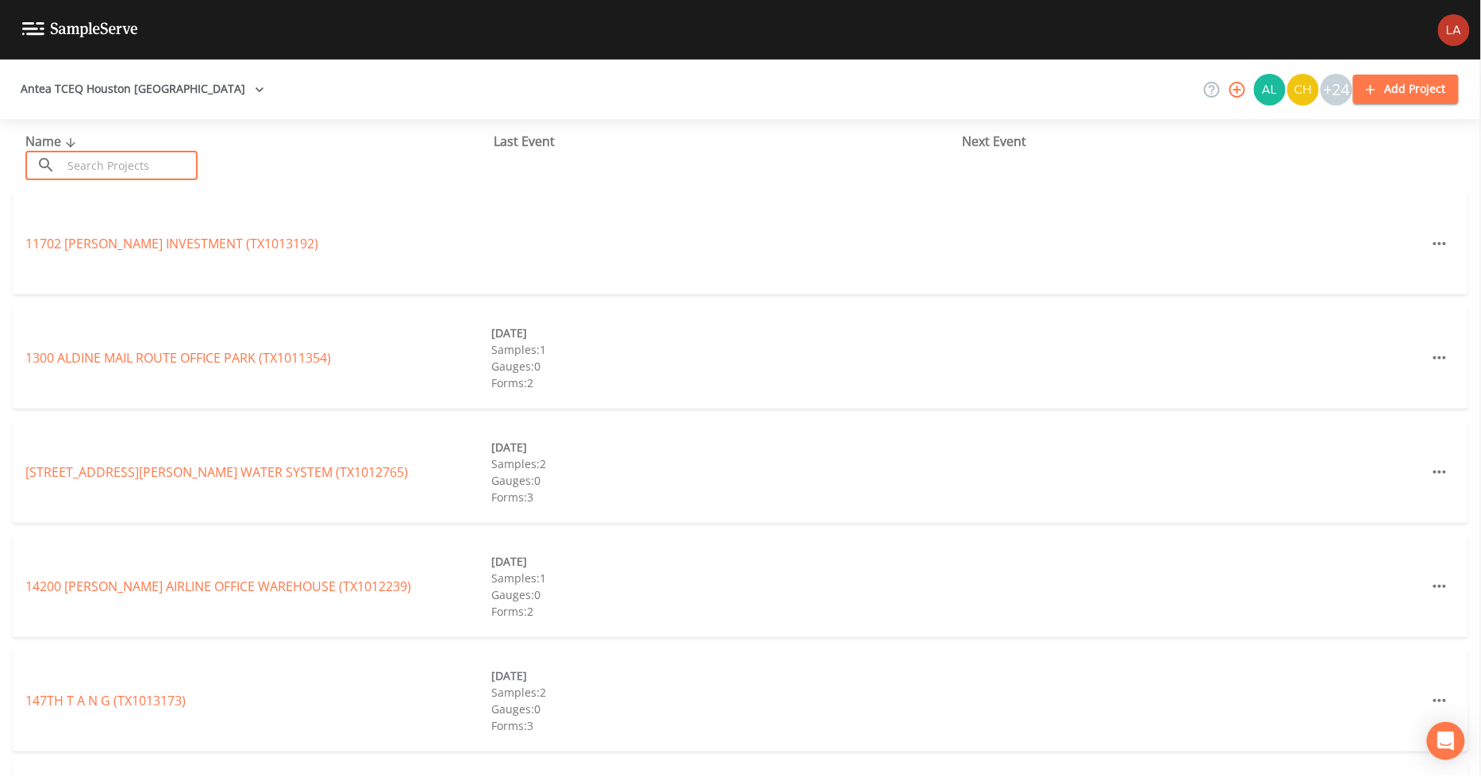
click at [154, 165] on input "text" at bounding box center [130, 165] width 136 height 29
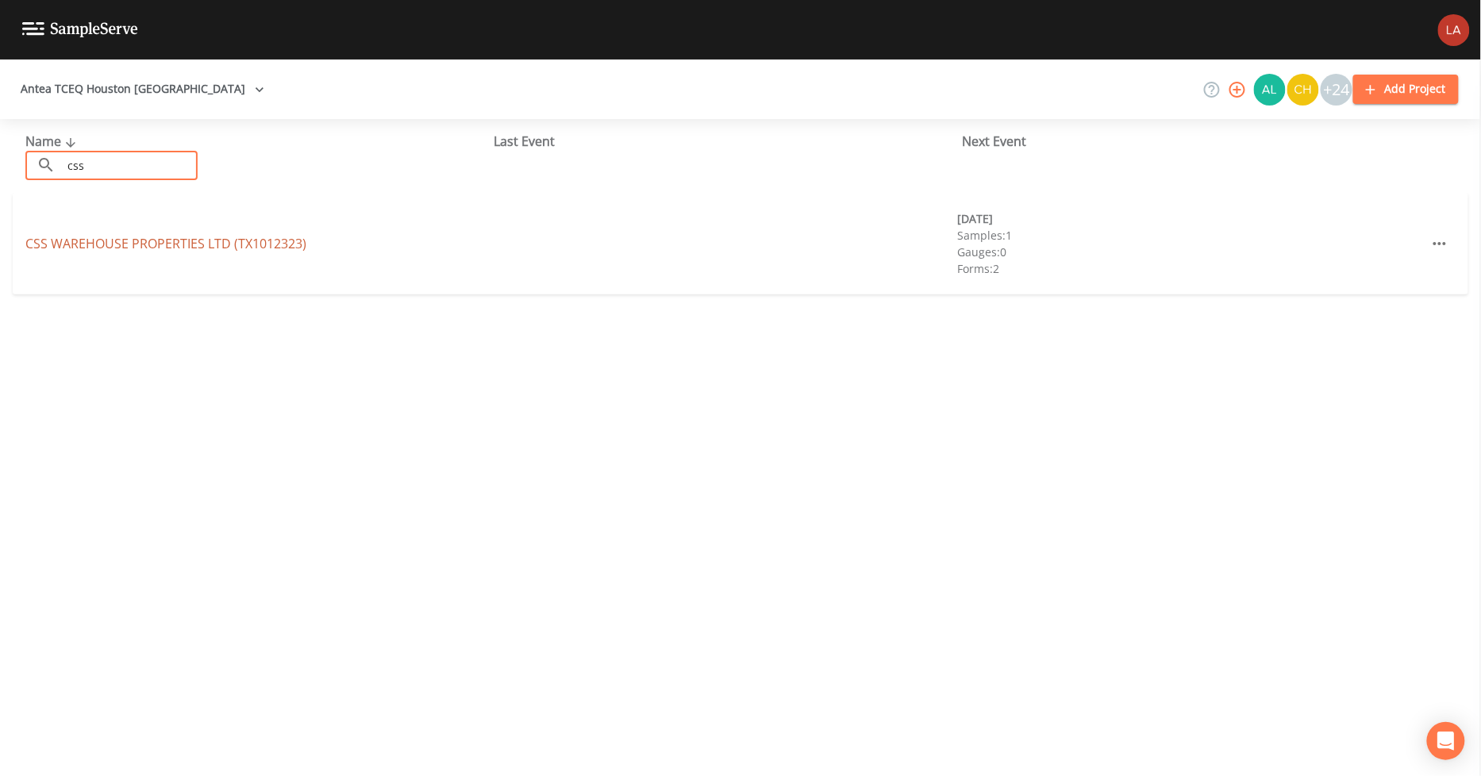
type input "css"
click at [100, 243] on link "CSS WAREHOUSE PROPERTIES LTD (TX1012323)" at bounding box center [165, 243] width 281 height 17
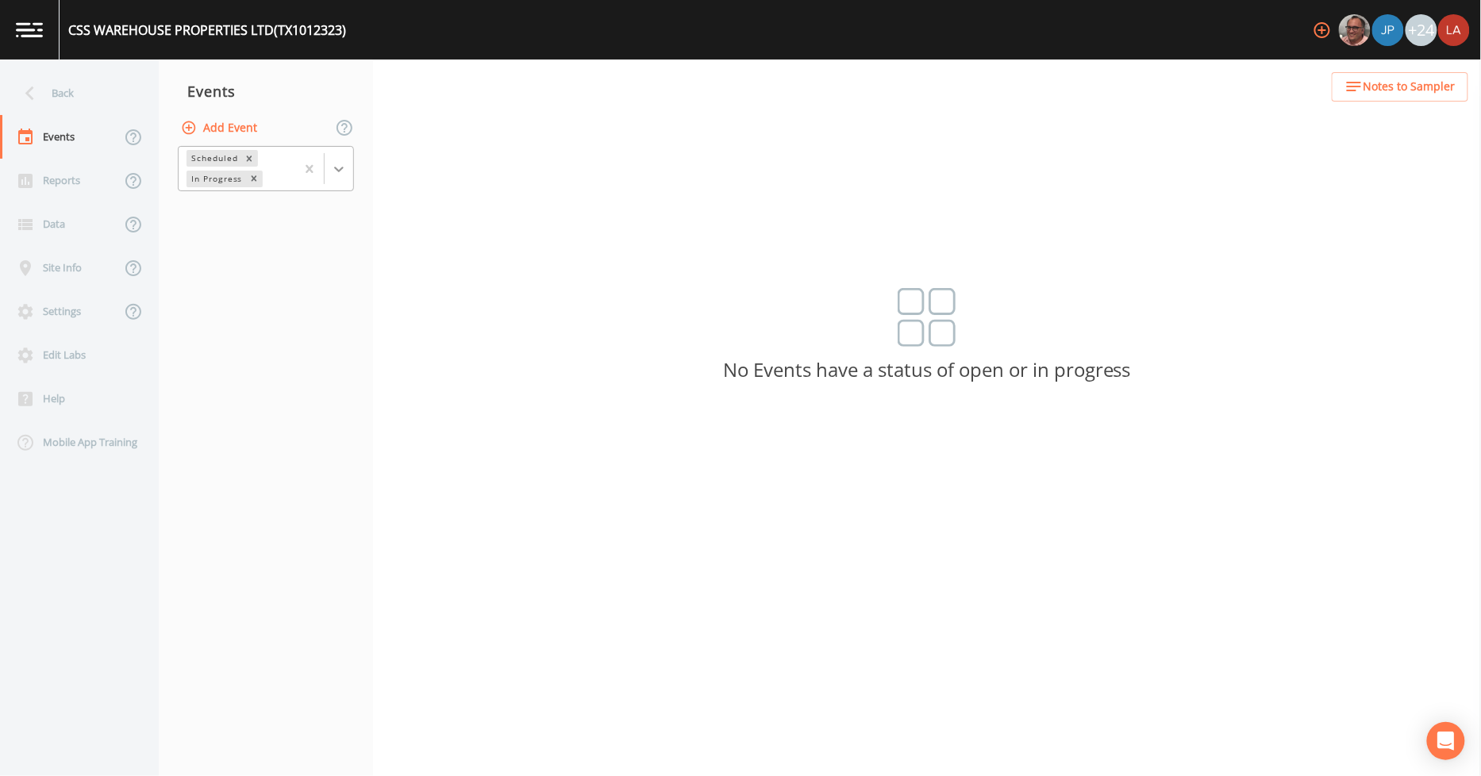
click at [337, 167] on icon at bounding box center [339, 169] width 16 height 16
click at [222, 208] on div "Completed" at bounding box center [266, 214] width 176 height 27
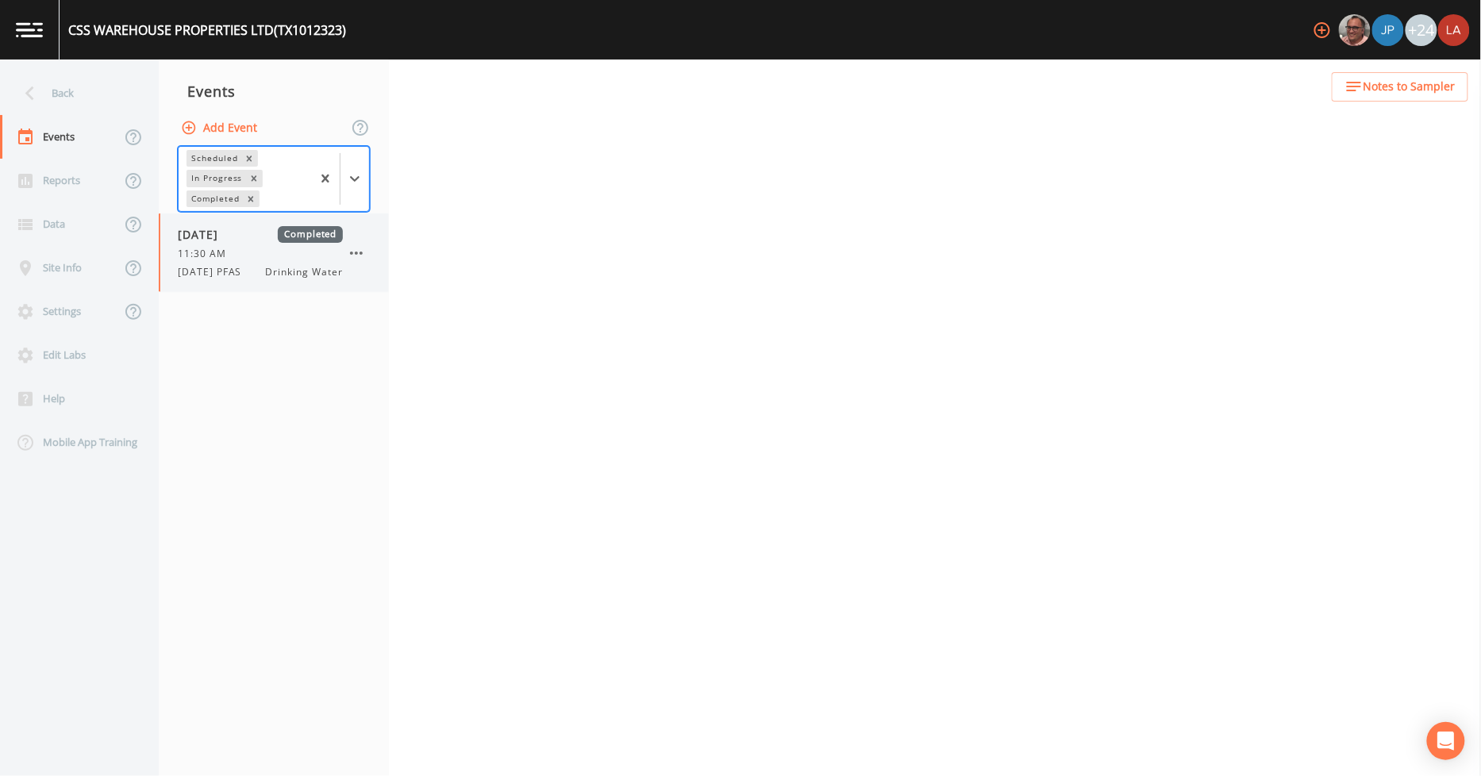
click at [224, 279] on div "[DATE] Completed 11:30 AM [DATE] PFAS Drinking Water" at bounding box center [274, 253] width 230 height 79
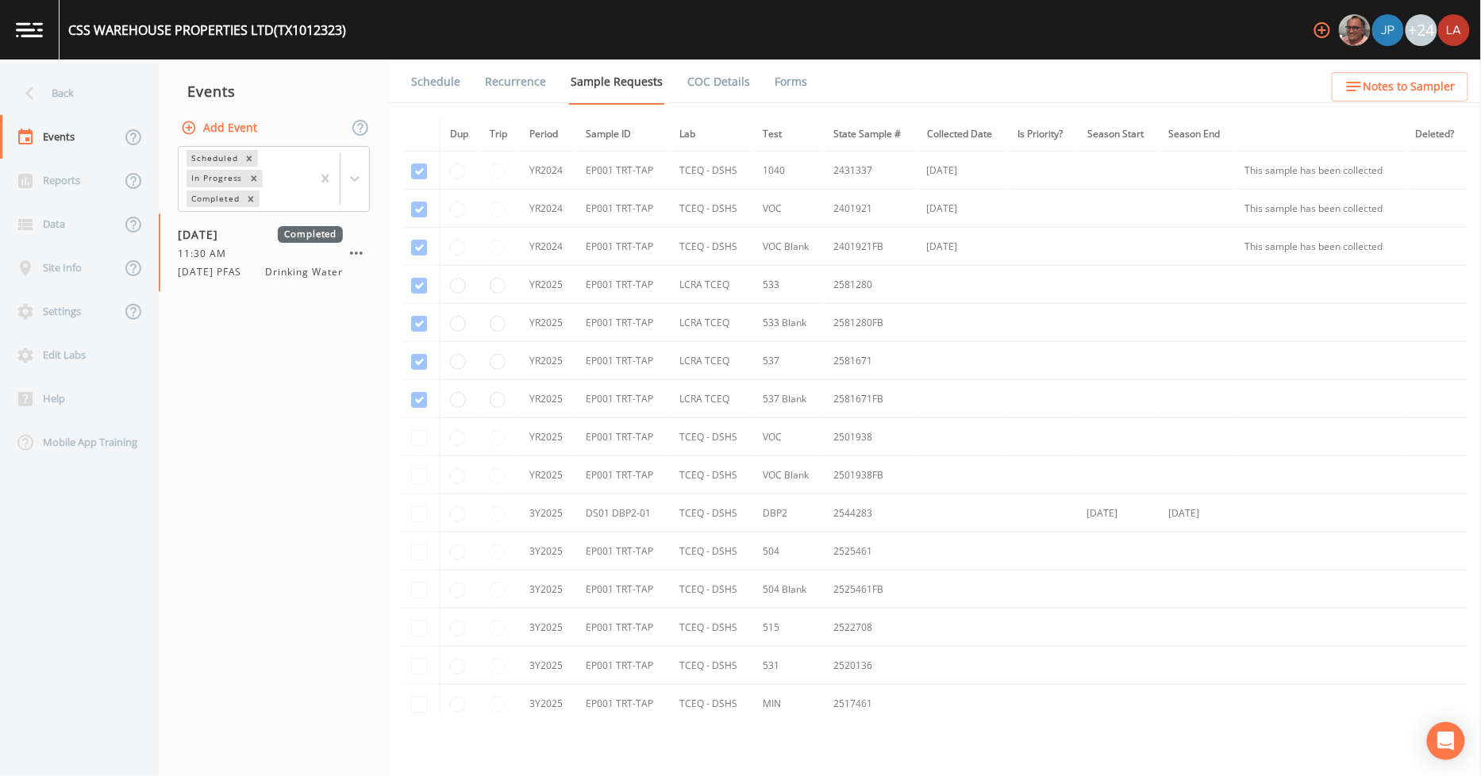
click at [806, 83] on ul "Schedule Recurrence Sample Requests COC Details Forms" at bounding box center [935, 82] width 1092 height 44
click at [783, 77] on link "Forms" at bounding box center [790, 82] width 37 height 44
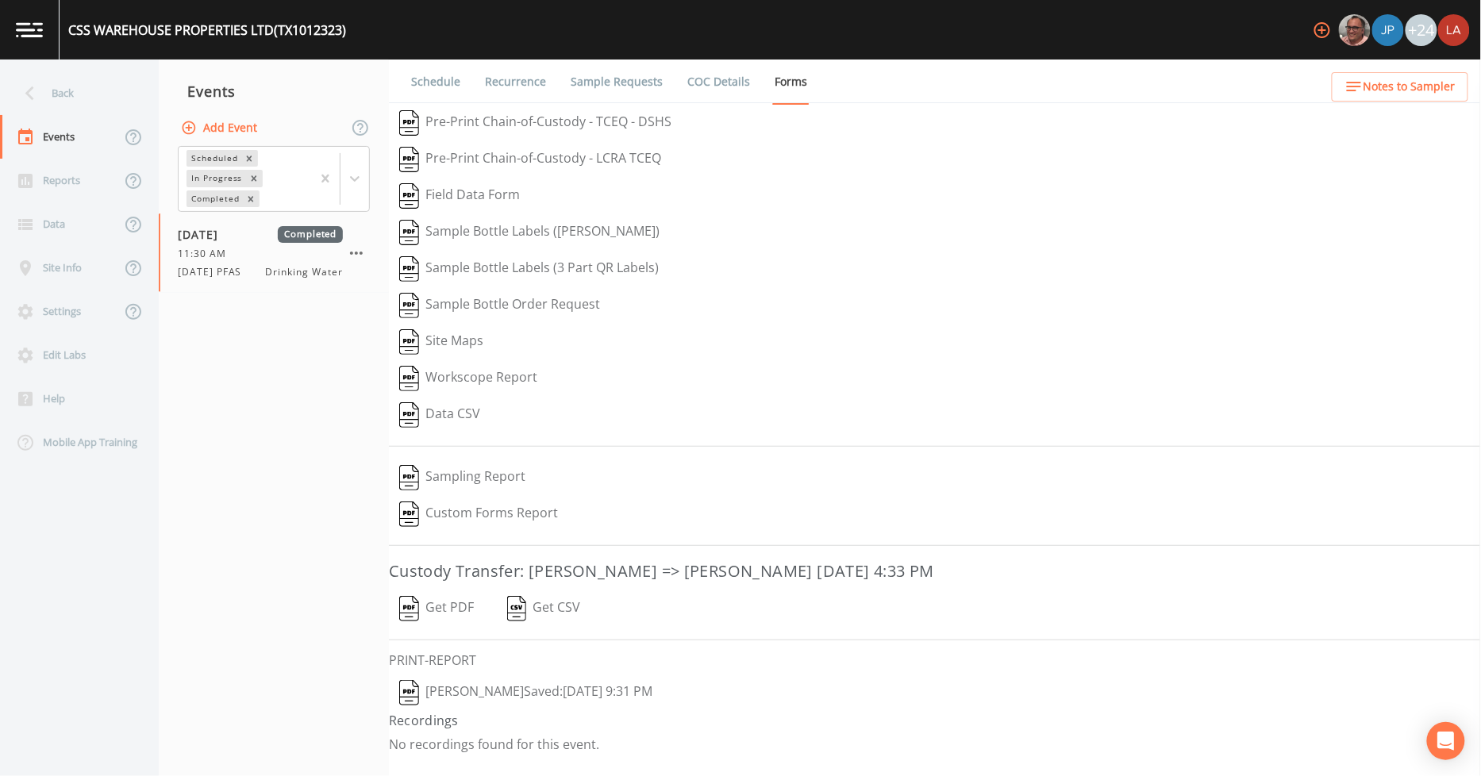
click at [520, 699] on button "[PERSON_NAME]  Saved: [DATE] 9:31 PM" at bounding box center [526, 693] width 274 height 37
click at [46, 80] on div "Back" at bounding box center [71, 93] width 143 height 44
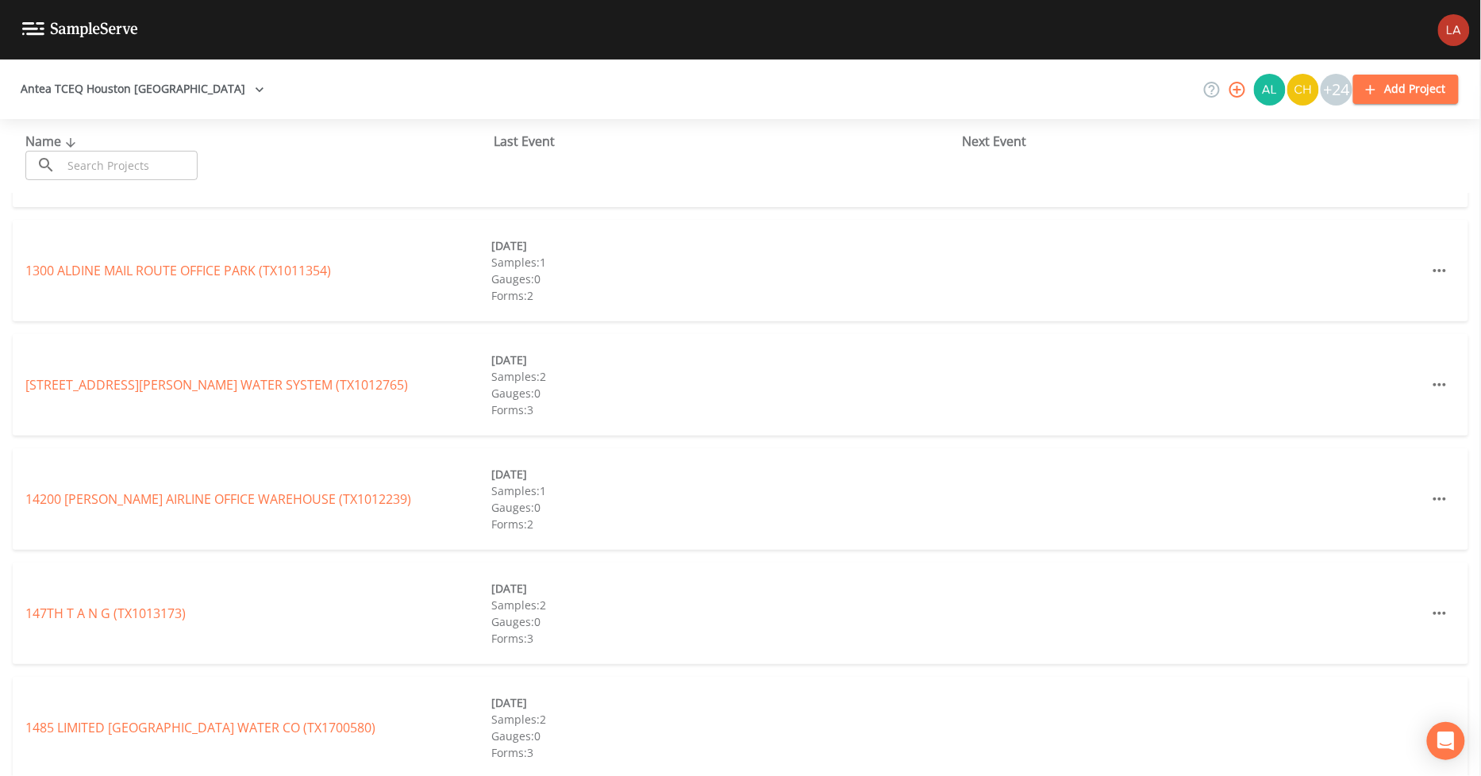
scroll to position [88, 0]
click at [112, 157] on input "text" at bounding box center [130, 165] width 136 height 29
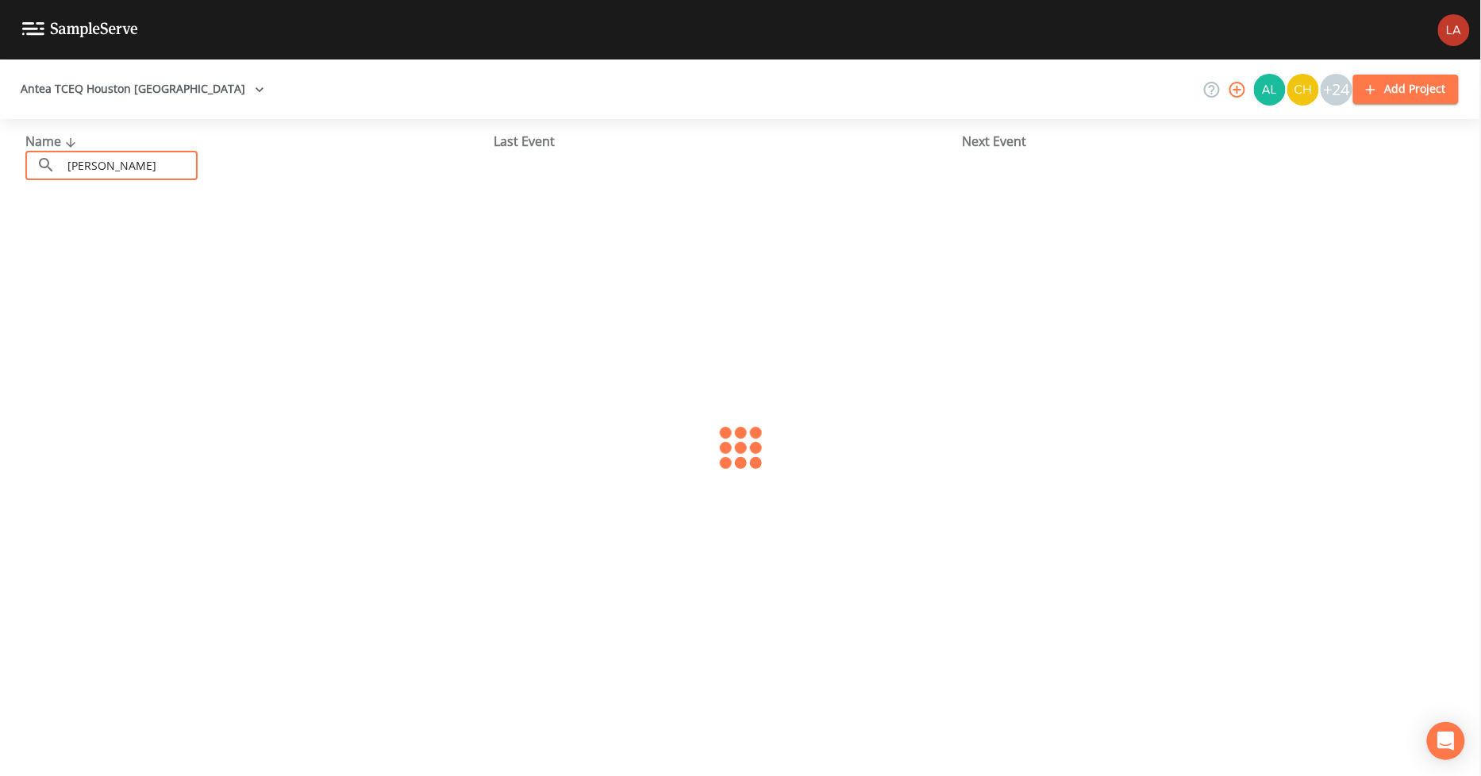
scroll to position [0, 0]
type input "[PERSON_NAME]"
click at [78, 235] on link "[PERSON_NAME][GEOGRAPHIC_DATA] (TX1012937)" at bounding box center [175, 243] width 300 height 17
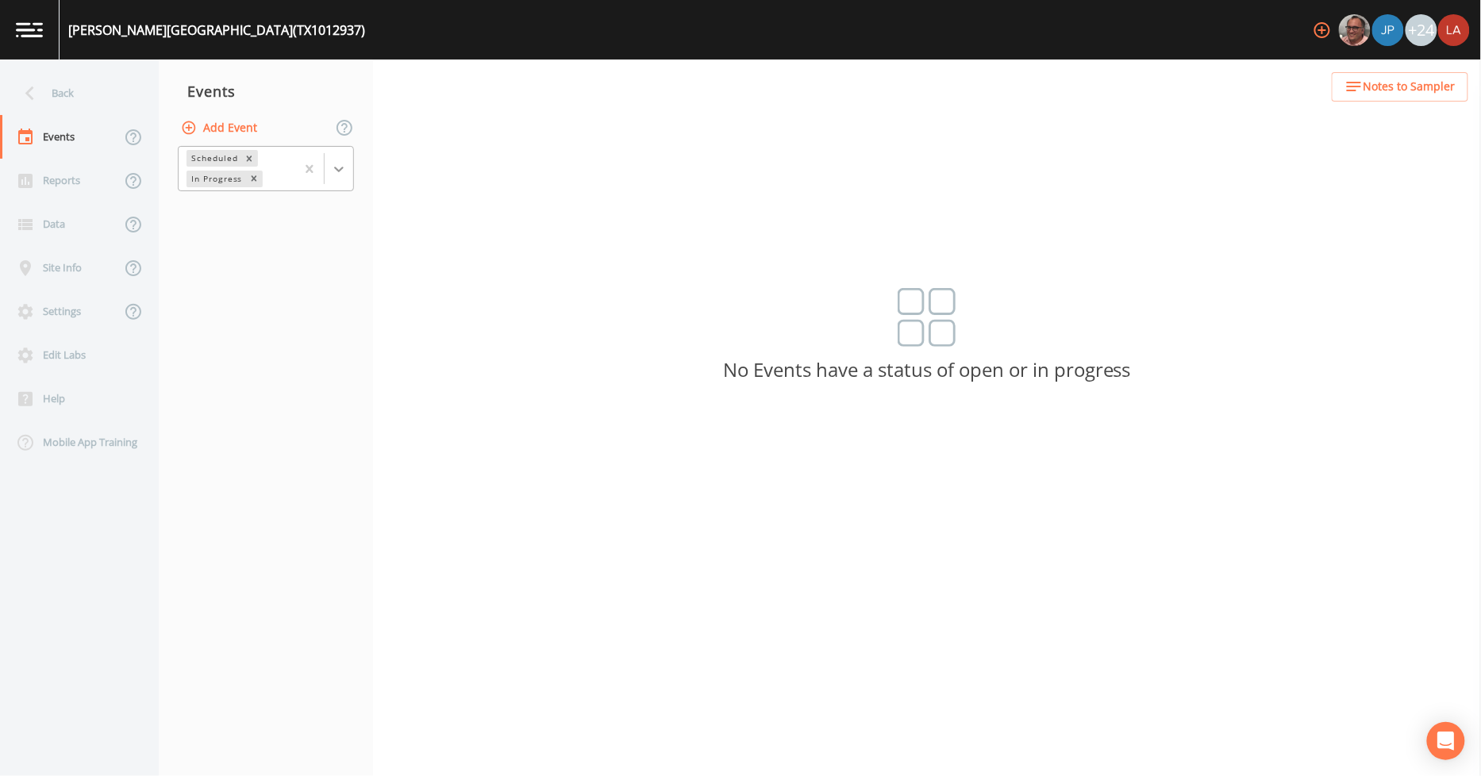
click at [335, 161] on icon at bounding box center [339, 169] width 16 height 16
click at [208, 215] on div "Completed" at bounding box center [266, 214] width 176 height 27
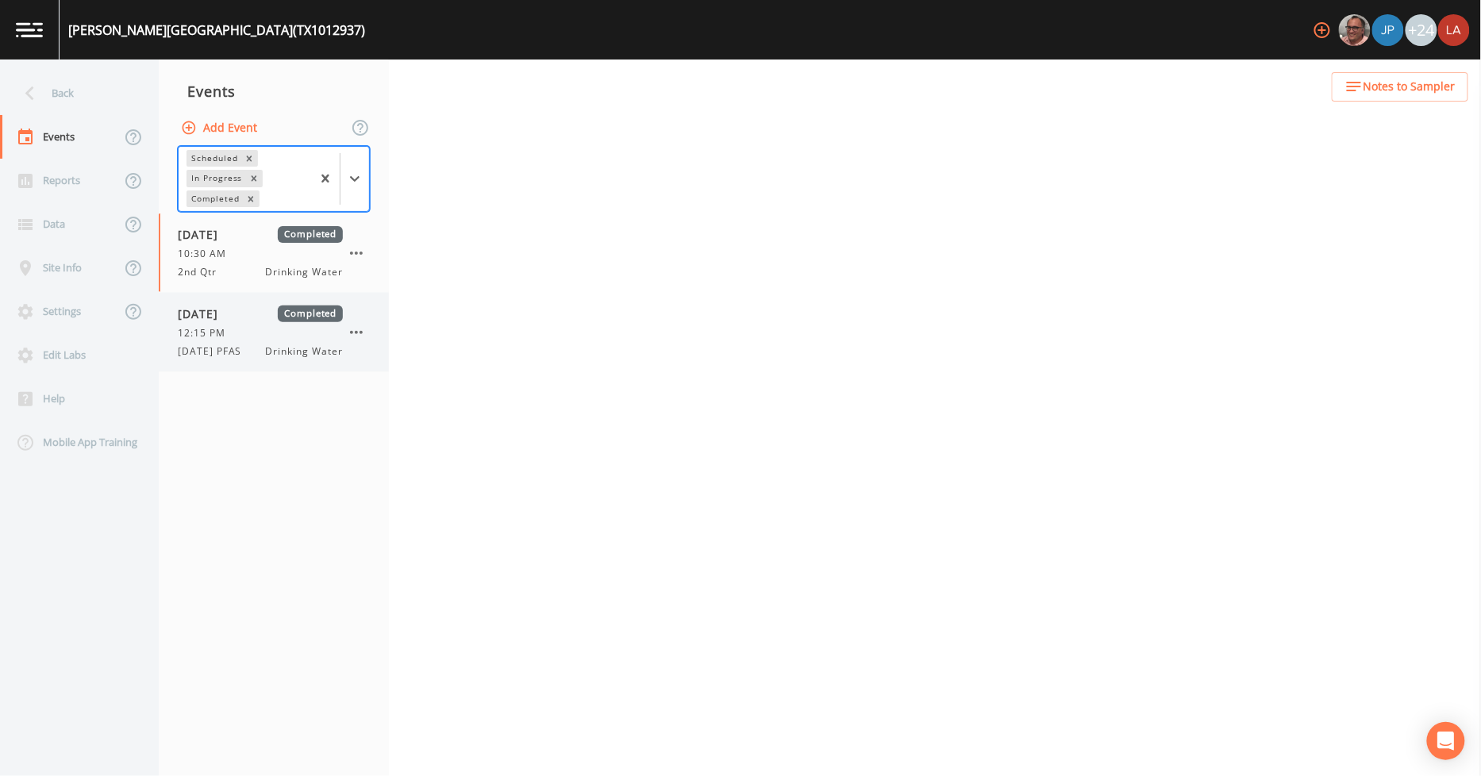
click at [230, 337] on span "12:15 PM" at bounding box center [206, 333] width 57 height 14
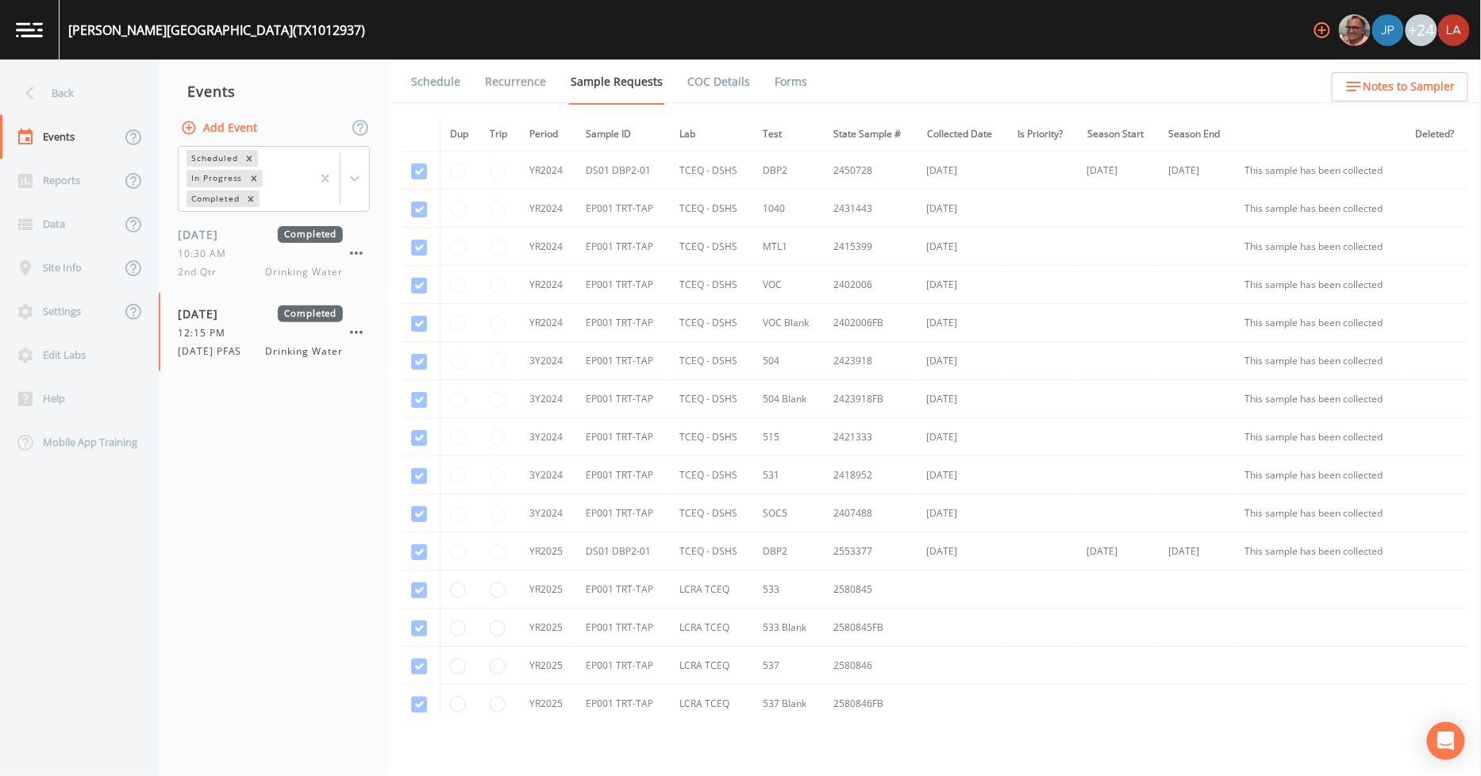
click at [782, 83] on link "Forms" at bounding box center [790, 82] width 37 height 44
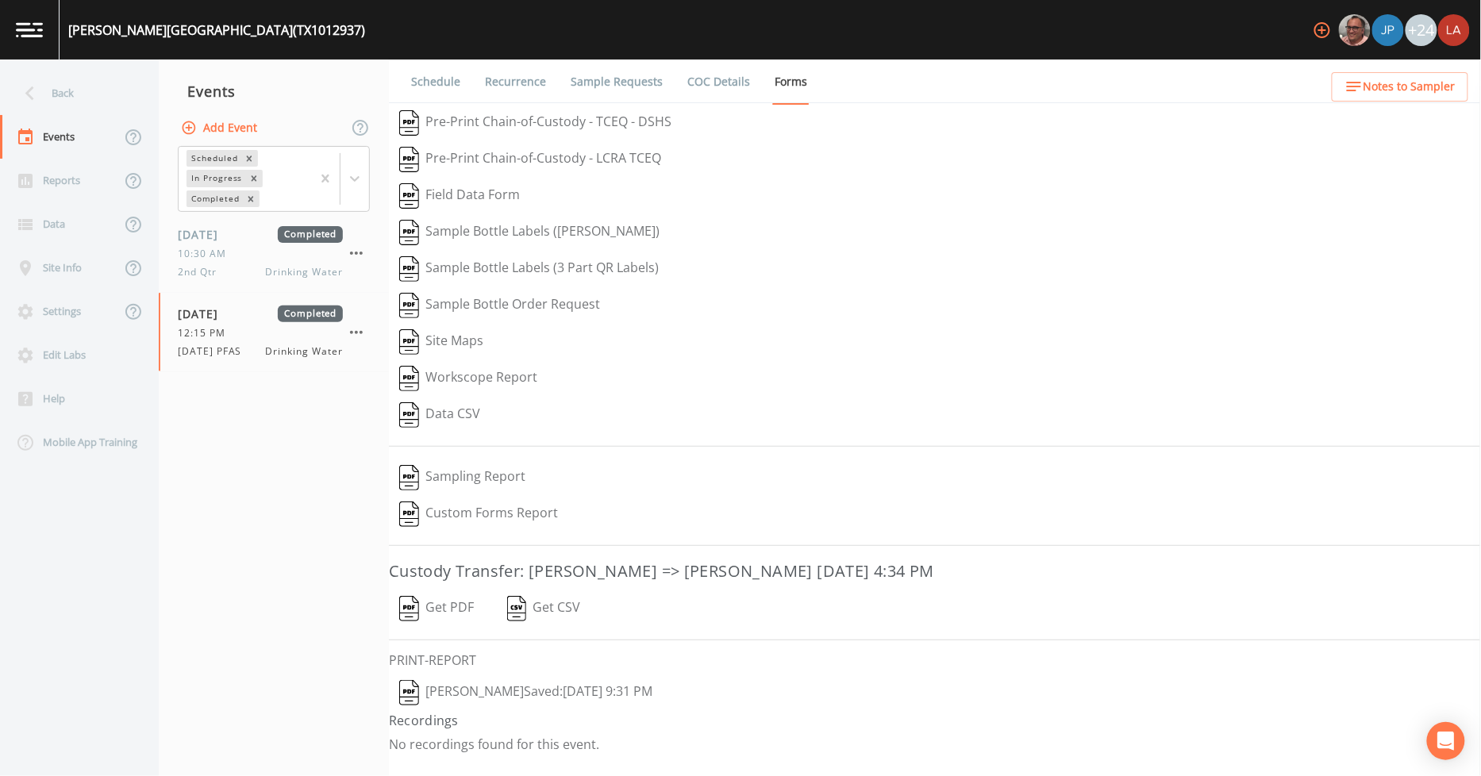
click at [520, 678] on button "[PERSON_NAME]  Saved: [DATE] 9:31 PM" at bounding box center [526, 693] width 274 height 37
click at [113, 89] on div "Back" at bounding box center [71, 93] width 143 height 44
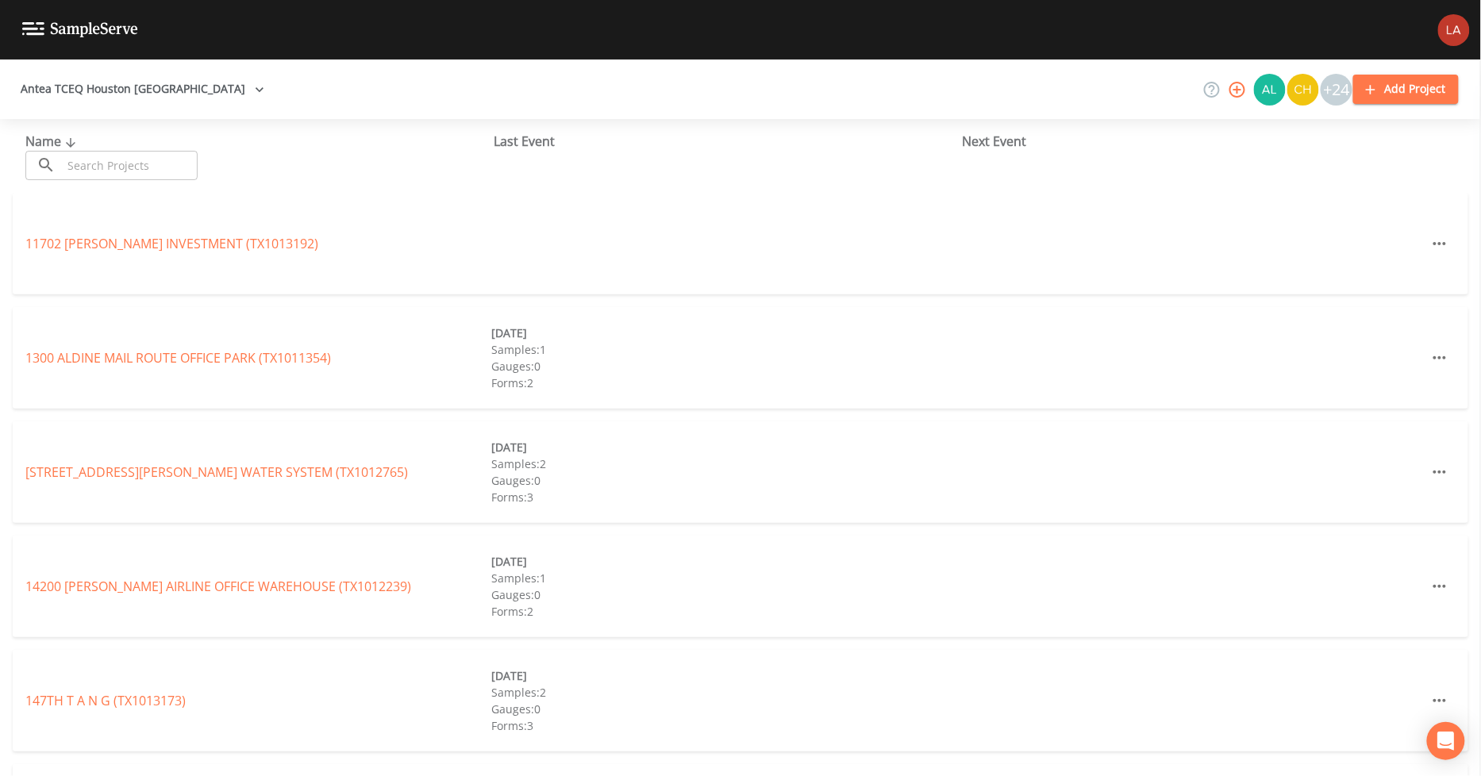
click at [156, 155] on input "text" at bounding box center [130, 165] width 136 height 29
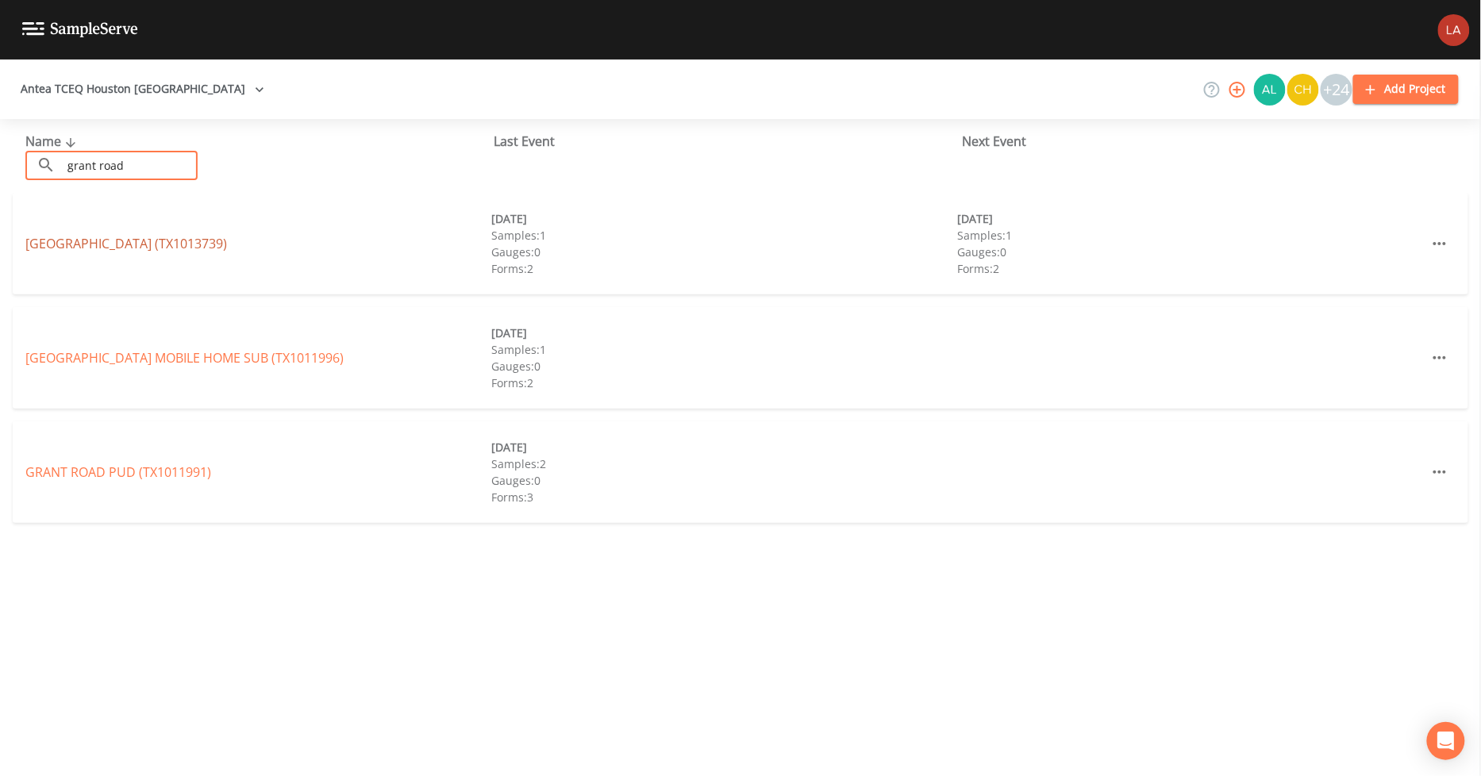
type input "grant road"
click at [74, 246] on link "[GEOGRAPHIC_DATA] (TX1013739)" at bounding box center [126, 243] width 202 height 17
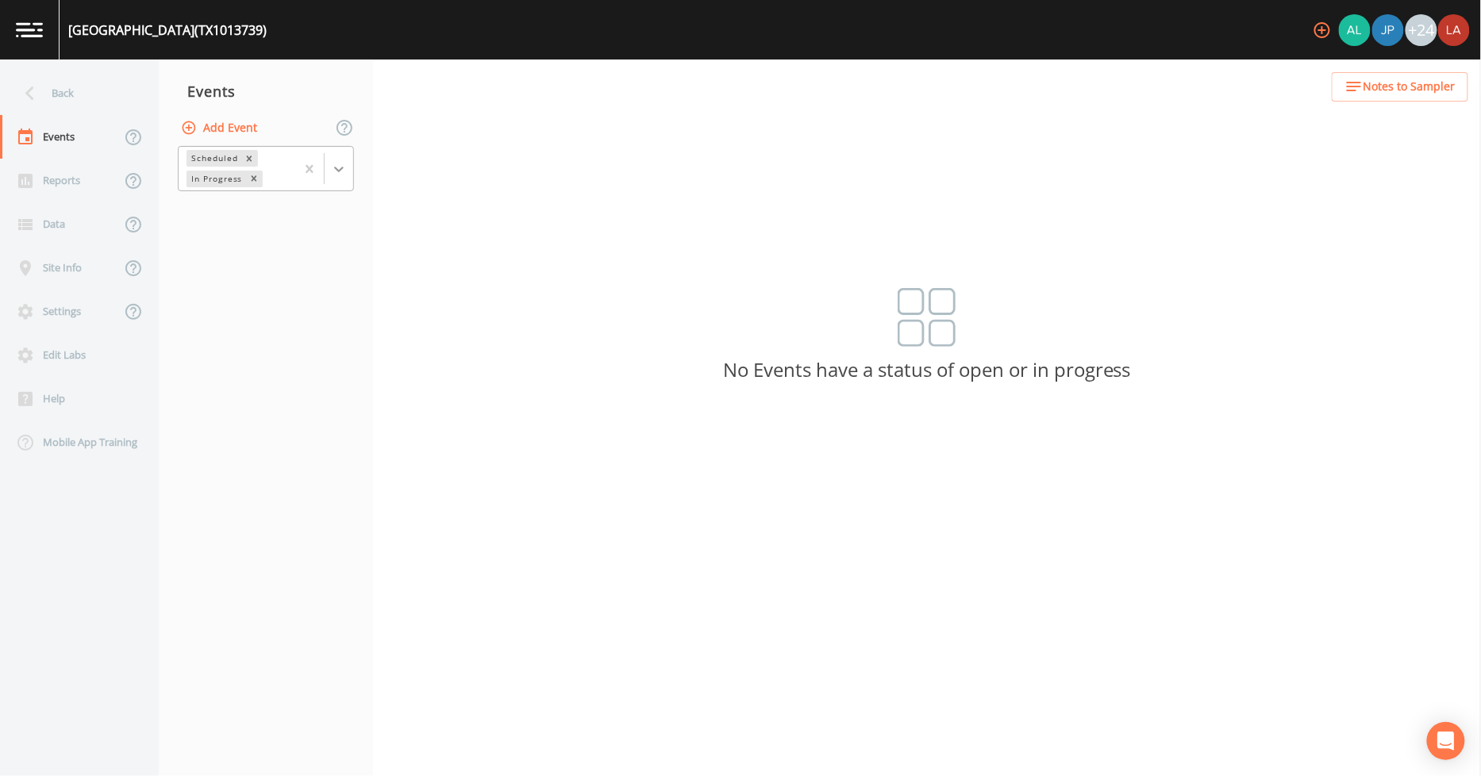
click at [342, 179] on div at bounding box center [339, 169] width 29 height 29
click at [224, 221] on div "Completed" at bounding box center [266, 214] width 176 height 27
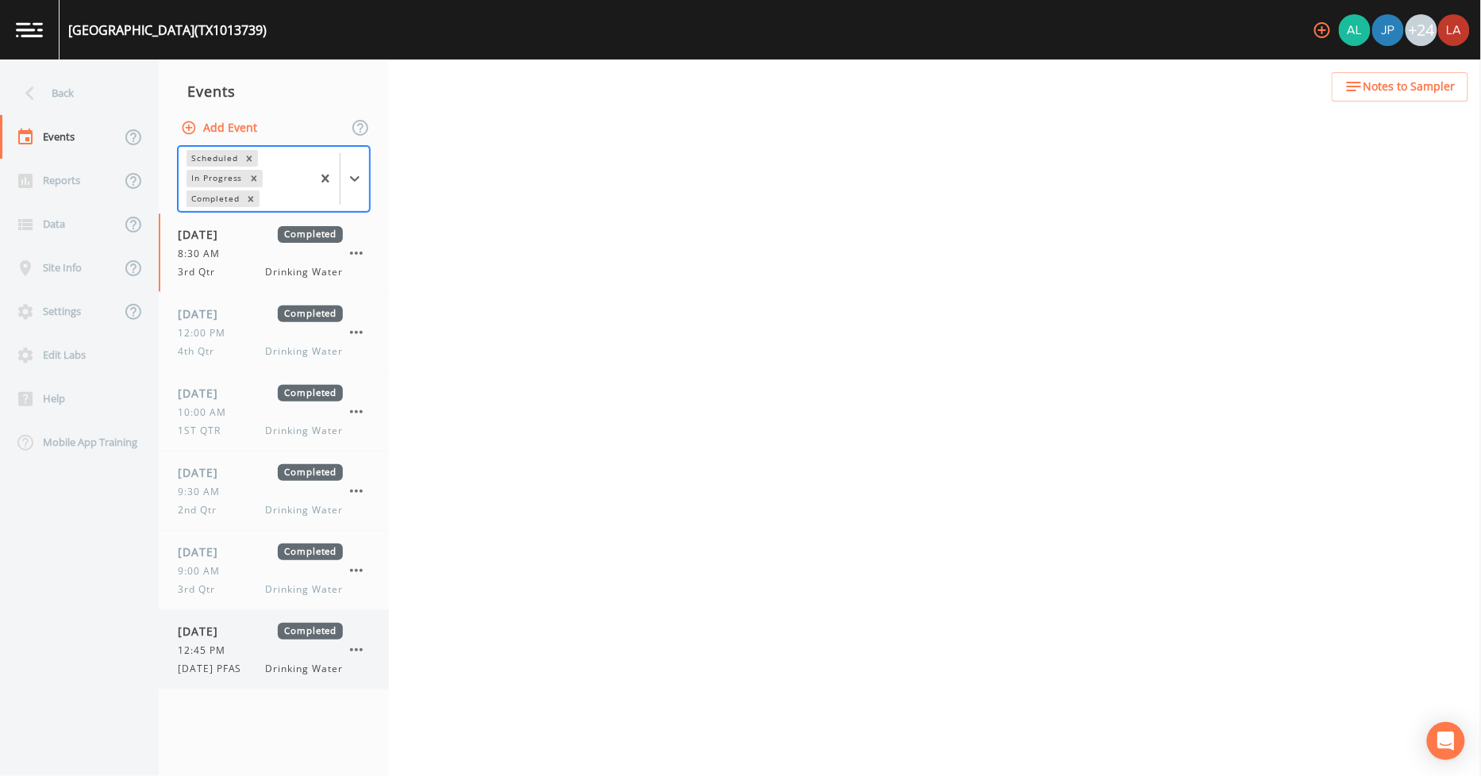
click at [225, 637] on span "[DATE]" at bounding box center [204, 631] width 52 height 17
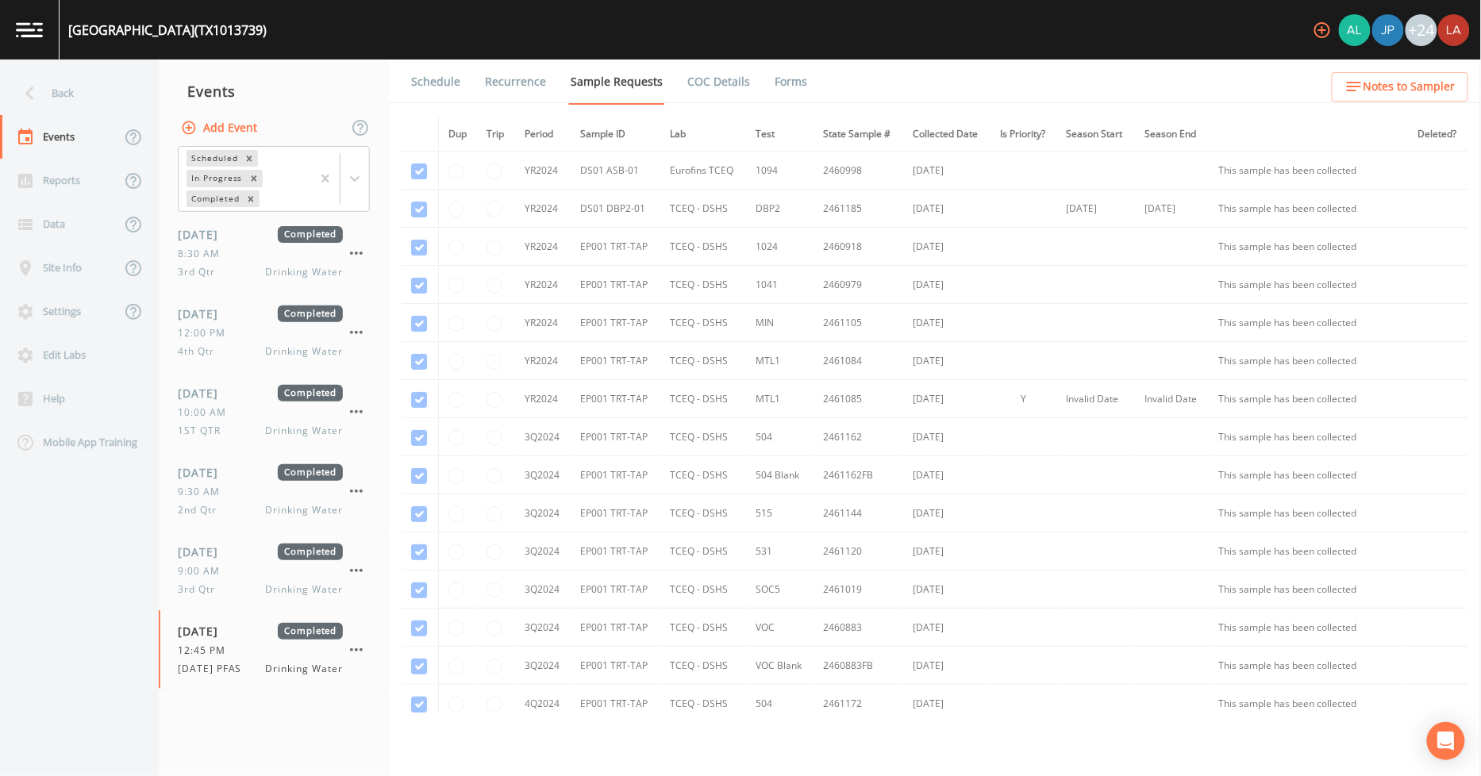
click at [778, 80] on link "Forms" at bounding box center [790, 82] width 37 height 44
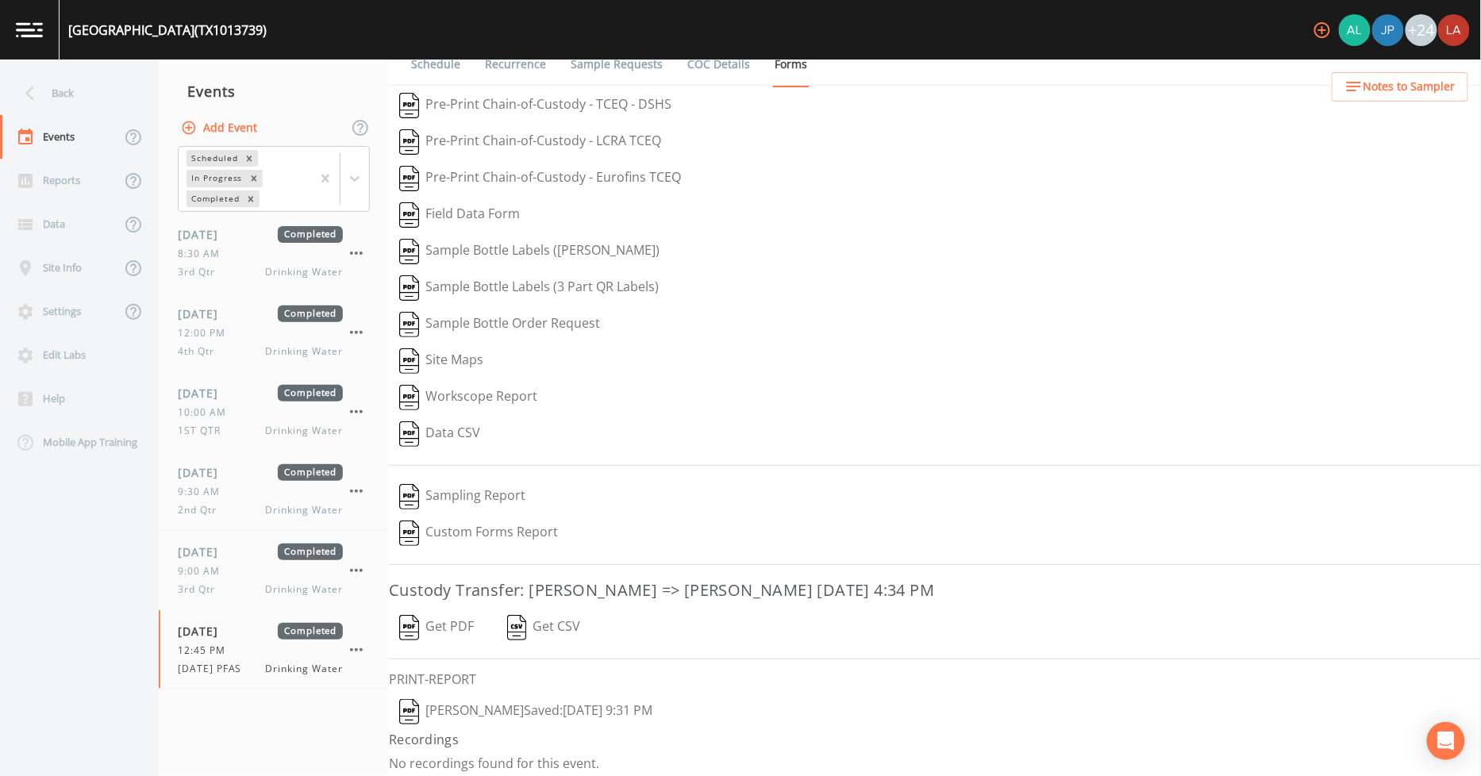
scroll to position [26, 0]
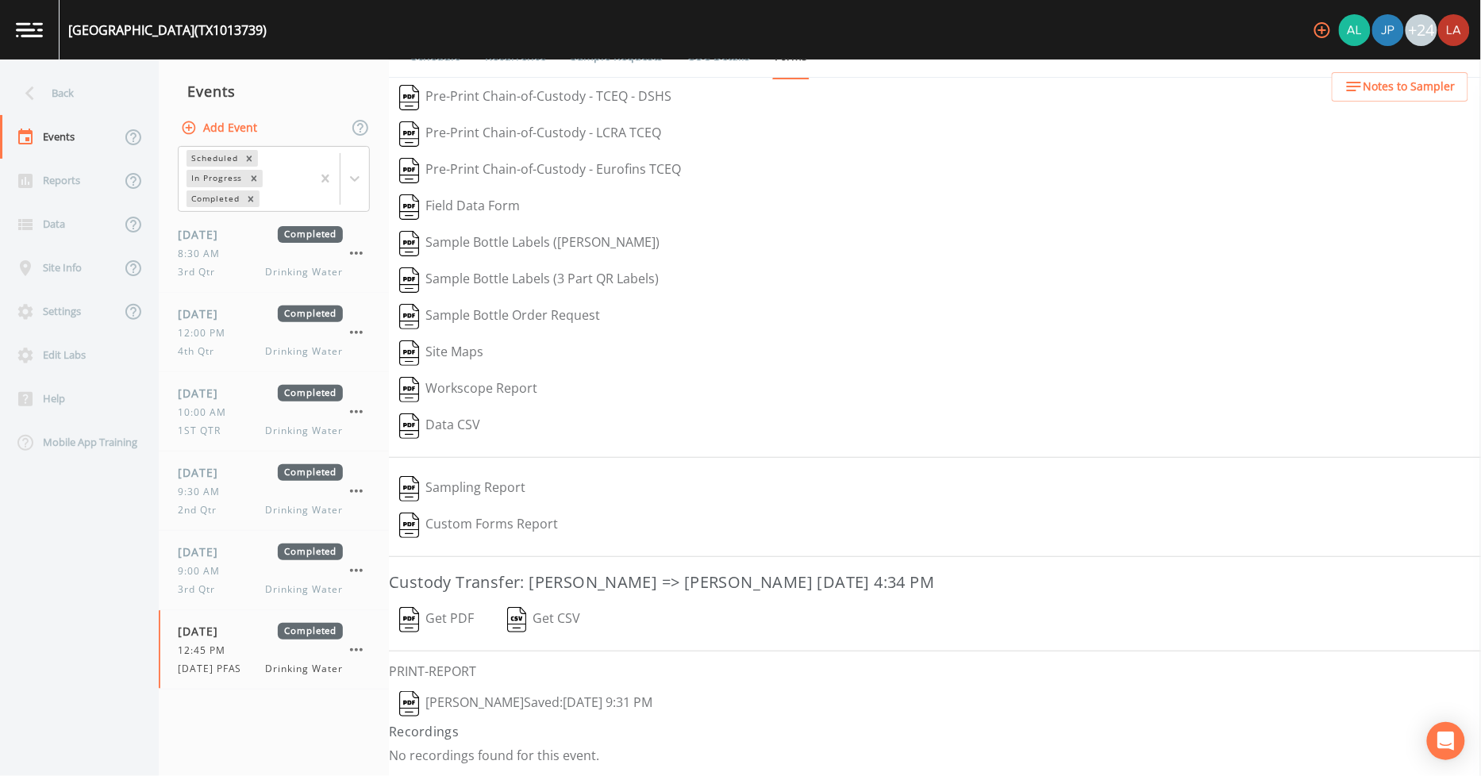
click at [481, 693] on button "[PERSON_NAME]  Saved: [DATE] 9:31 PM" at bounding box center [526, 704] width 274 height 37
